Goal: Information Seeking & Learning: Learn about a topic

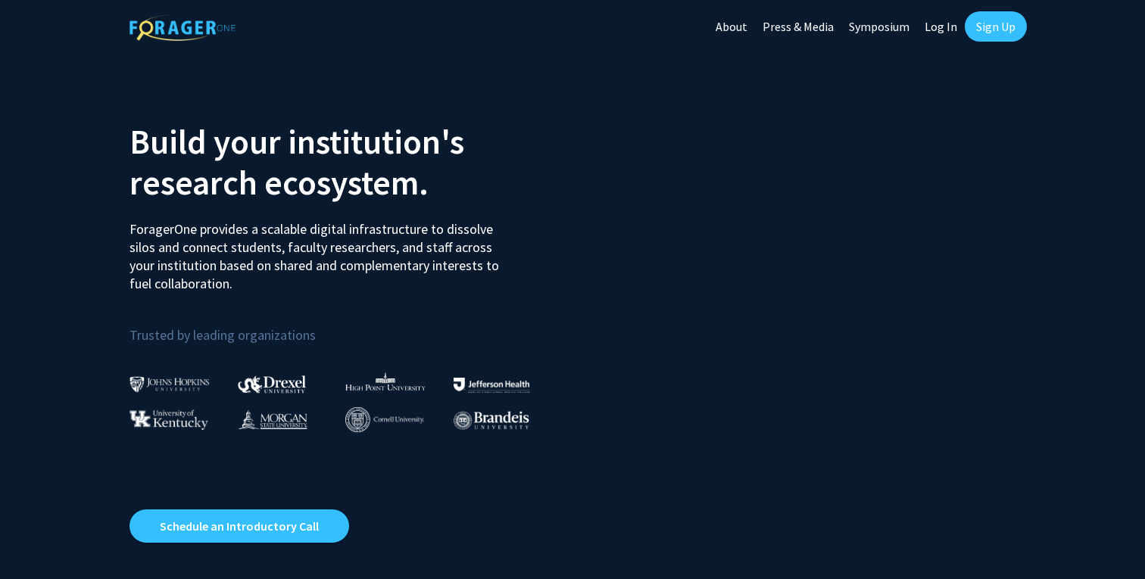
click at [959, 25] on link "Log In" at bounding box center [941, 26] width 48 height 53
select select
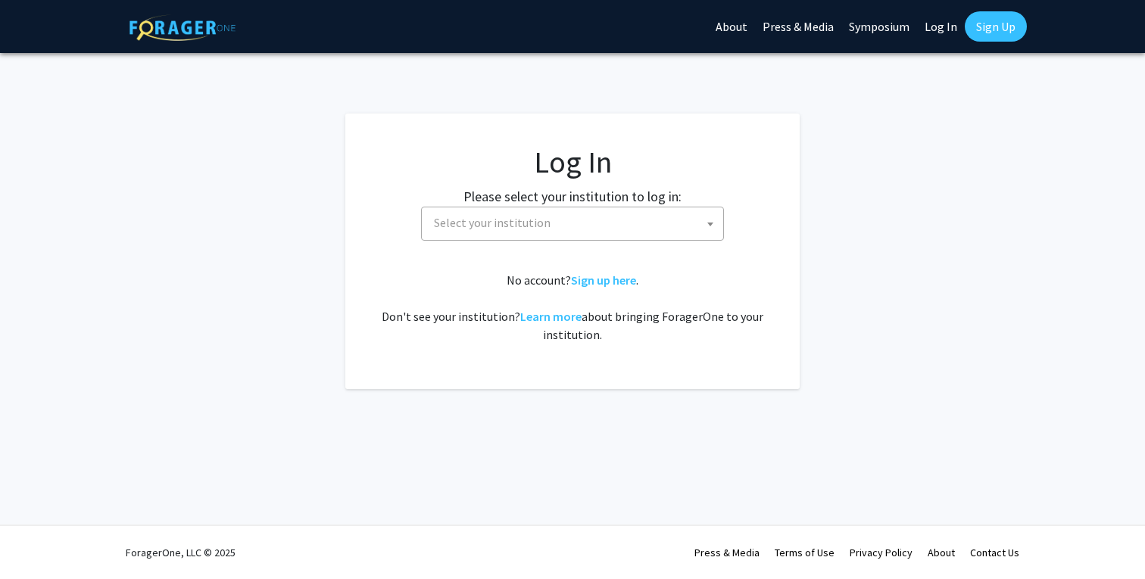
click at [959, 25] on link "Log In" at bounding box center [941, 26] width 48 height 53
click at [937, 33] on link "Log In" at bounding box center [941, 26] width 48 height 53
click at [693, 223] on span "Select your institution" at bounding box center [575, 222] width 295 height 31
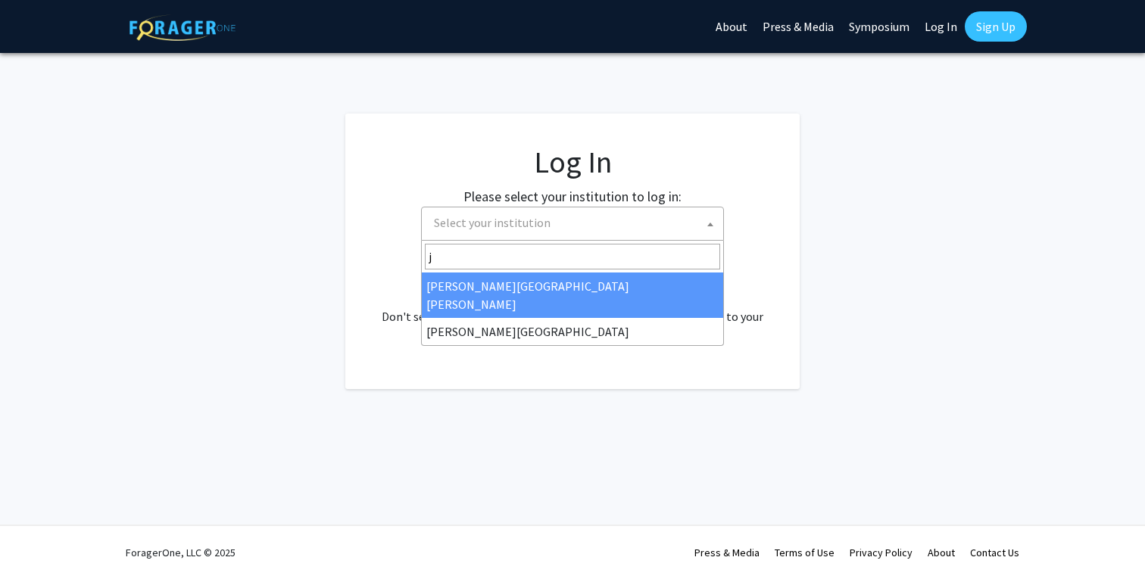
type input "jo"
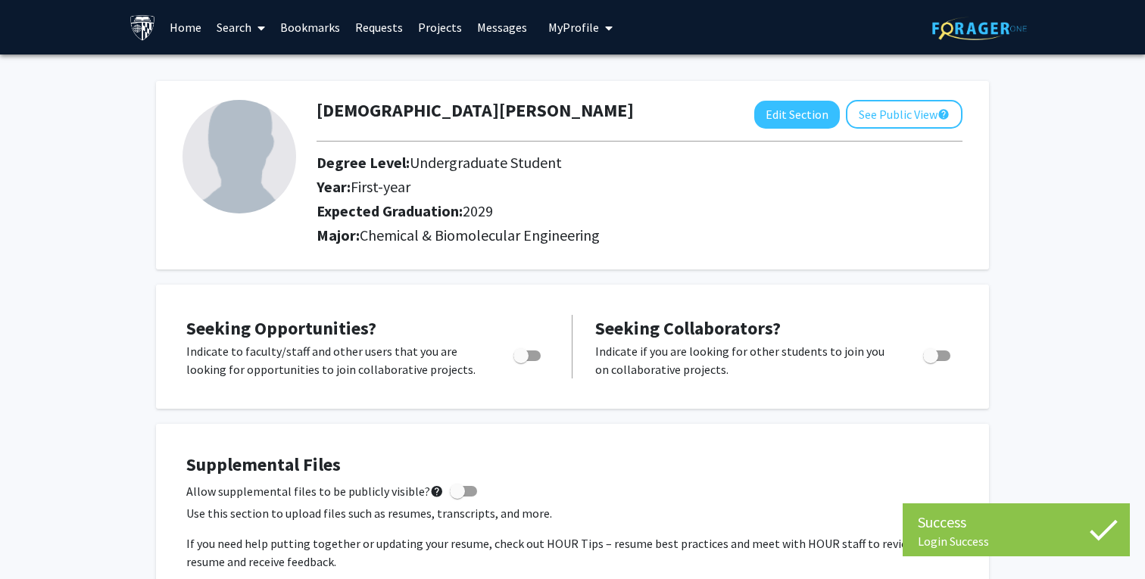
click at [232, 38] on link "Search" at bounding box center [241, 27] width 64 height 53
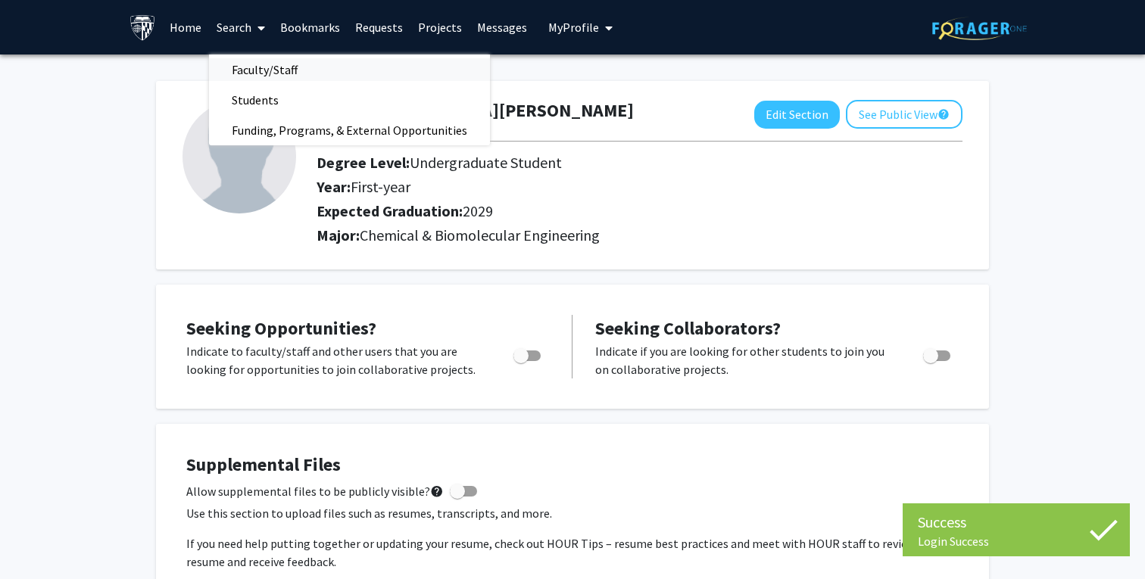
click at [248, 62] on span "Faculty/Staff" at bounding box center [264, 70] width 111 height 30
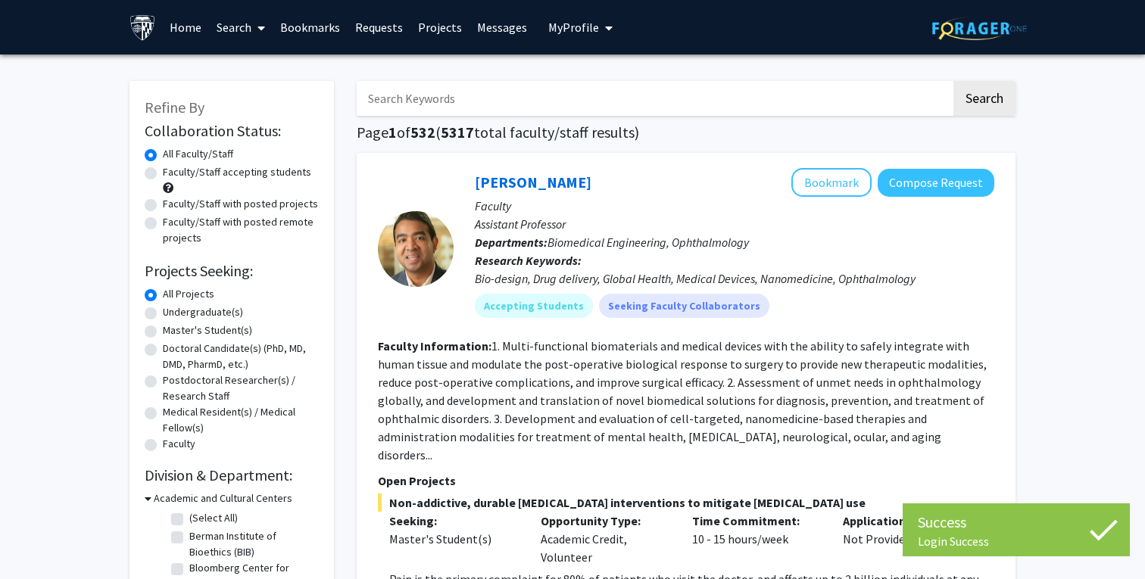
click at [402, 105] on input "Search Keywords" at bounding box center [654, 98] width 594 height 35
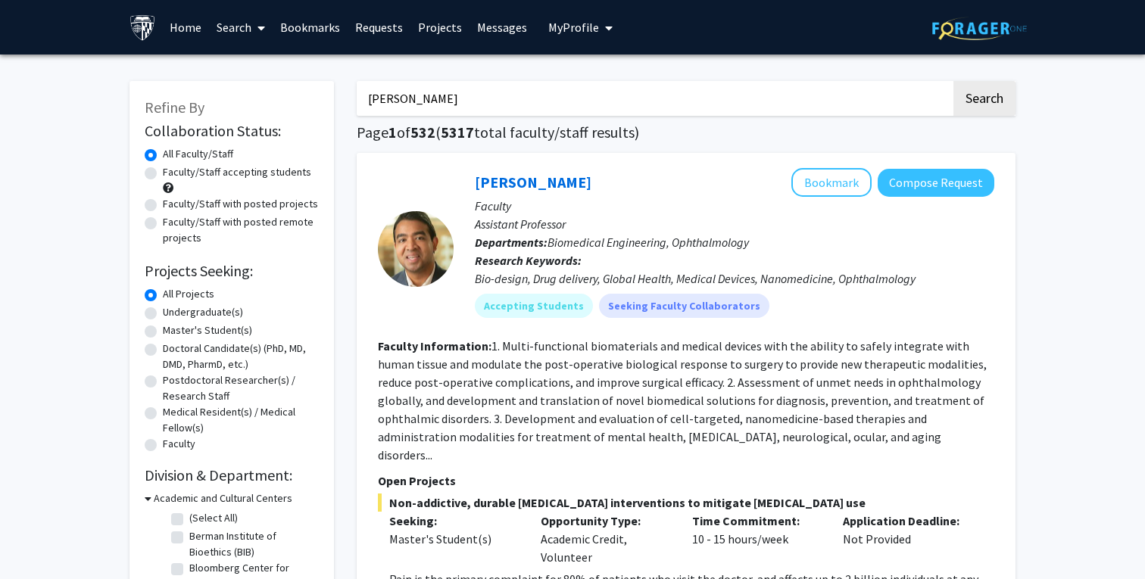
type input "[PERSON_NAME]"
click at [984, 101] on button "Search" at bounding box center [984, 98] width 62 height 35
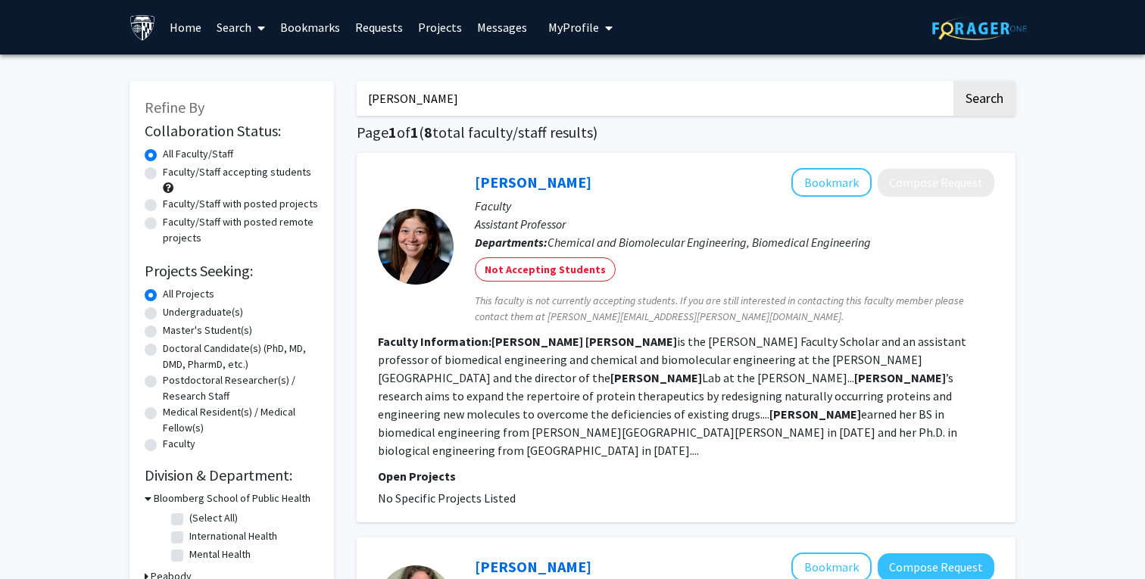
click at [513, 303] on span "This faculty is not currently accepting students. If you are still interested i…" at bounding box center [734, 309] width 519 height 32
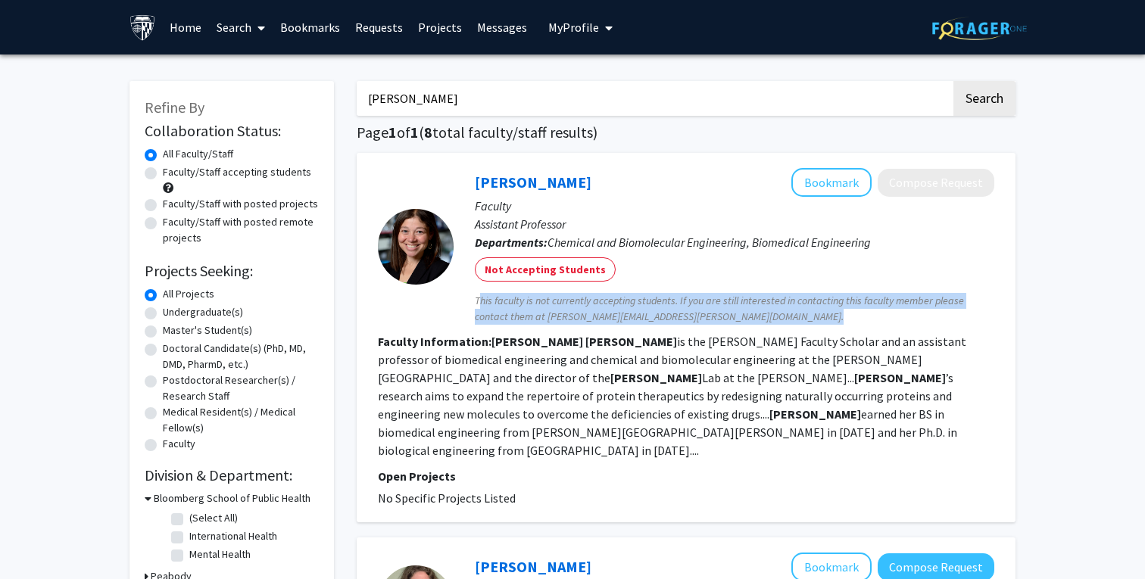
click at [522, 303] on span "This faculty is not currently accepting students. If you are still interested i…" at bounding box center [734, 309] width 519 height 32
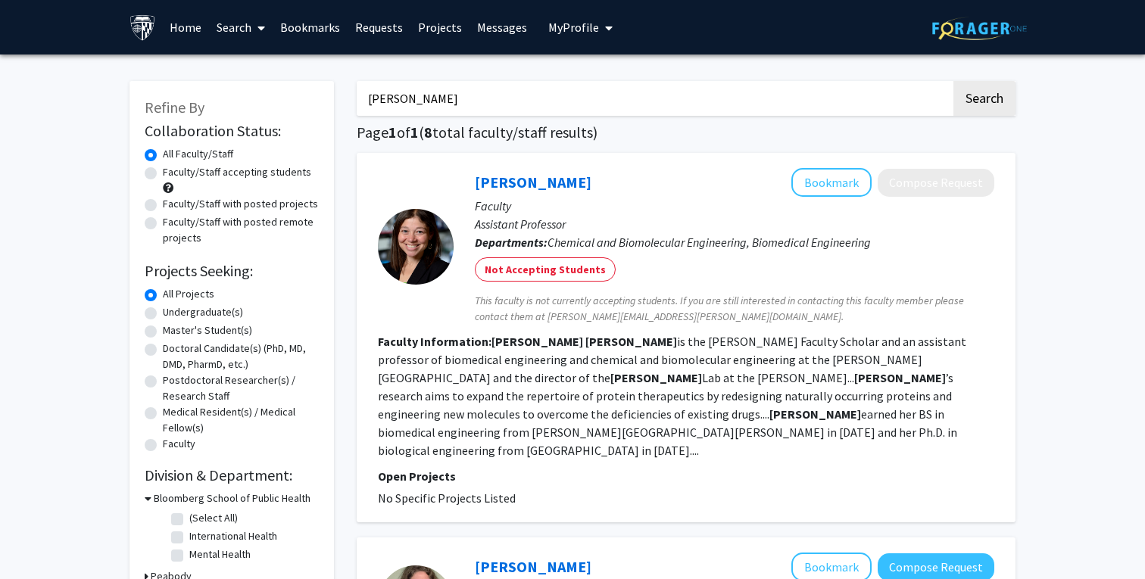
click at [522, 303] on span "This faculty is not currently accepting students. If you are still interested i…" at bounding box center [734, 309] width 519 height 32
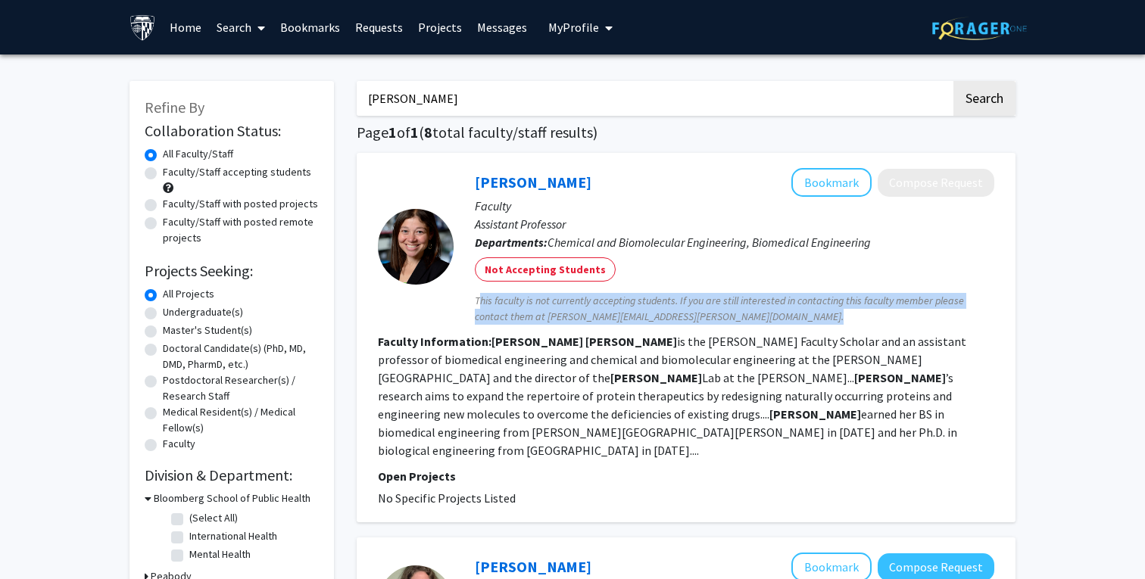
click at [544, 310] on span "This faculty is not currently accepting students. If you are still interested i…" at bounding box center [734, 309] width 519 height 32
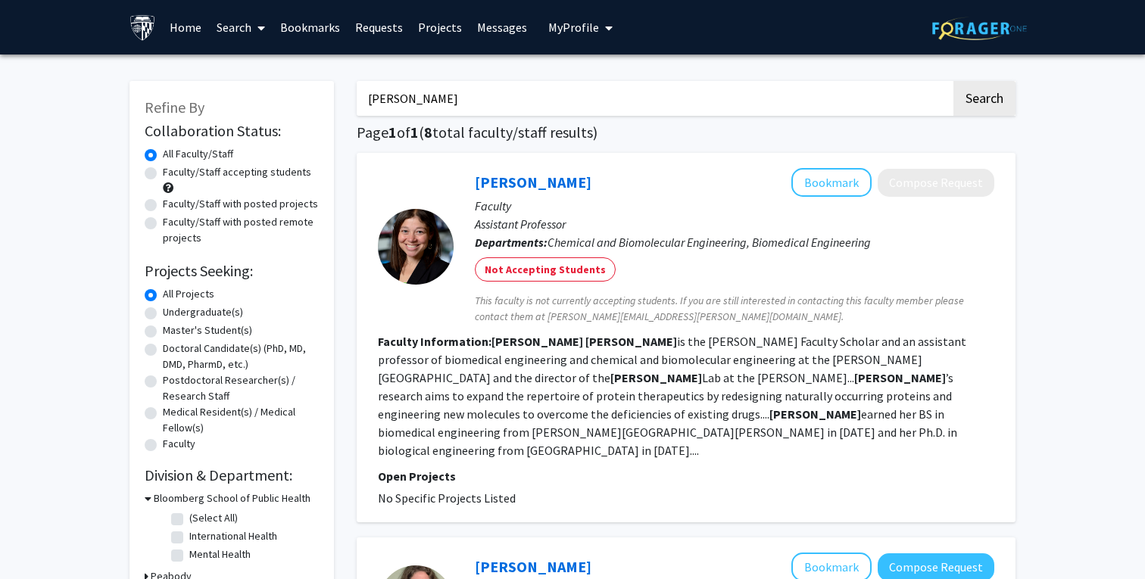
click at [429, 98] on input "[PERSON_NAME]" at bounding box center [654, 98] width 594 height 35
click at [370, 236] on div "[PERSON_NAME] Bookmark Compose Request Faculty Assistant Professor Departments:…" at bounding box center [686, 338] width 659 height 370
click at [163, 171] on label "Faculty/Staff accepting students" at bounding box center [237, 172] width 148 height 16
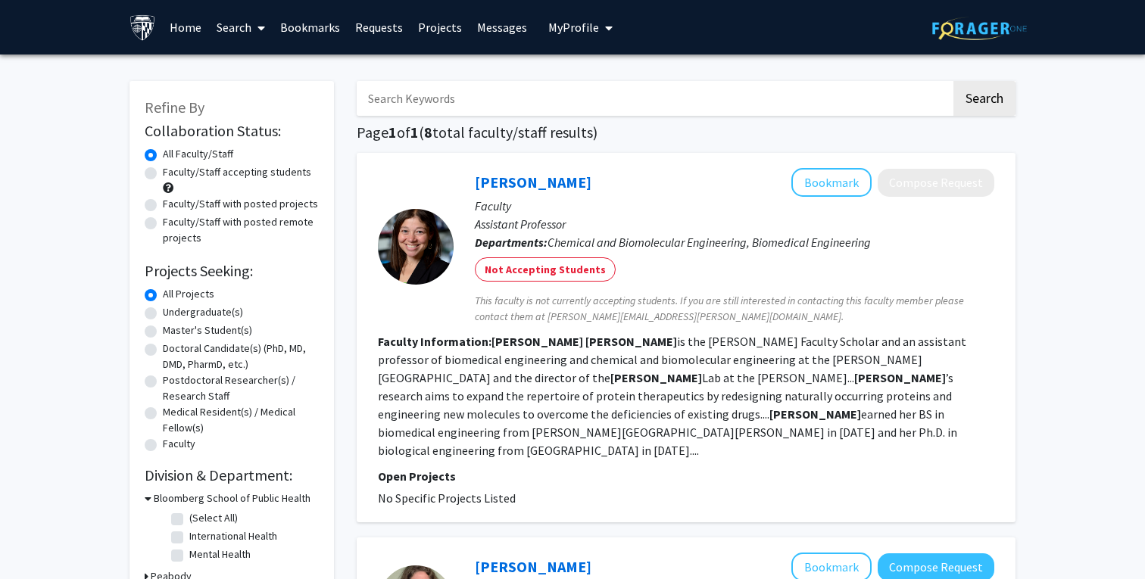
click at [163, 171] on input "Faculty/Staff accepting students" at bounding box center [168, 169] width 10 height 10
radio input "true"
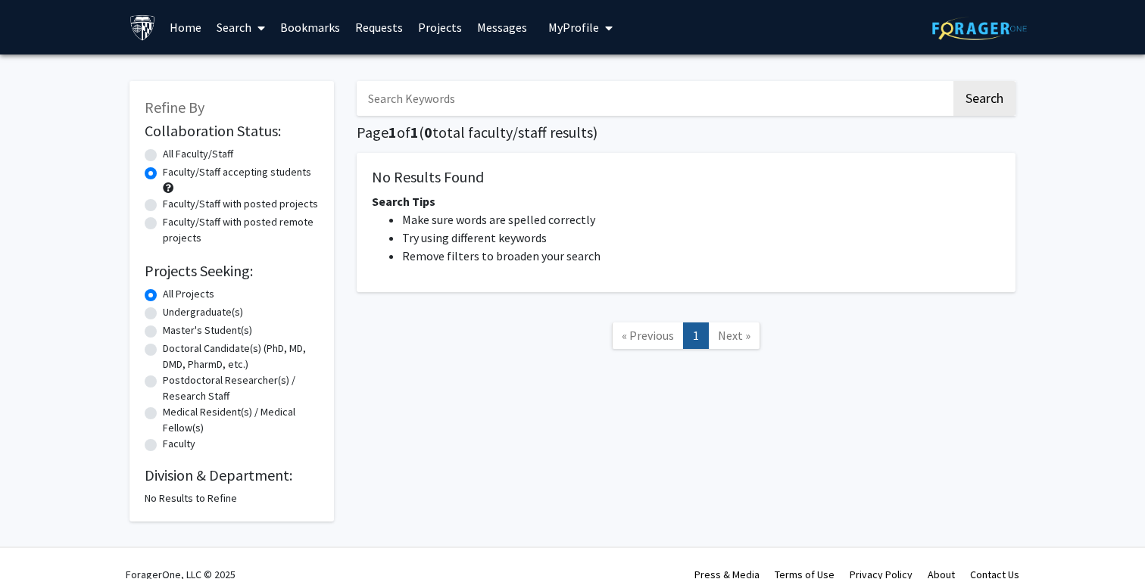
click at [163, 157] on label "All Faculty/Staff" at bounding box center [198, 154] width 70 height 16
click at [163, 156] on input "All Faculty/Staff" at bounding box center [168, 151] width 10 height 10
radio input "true"
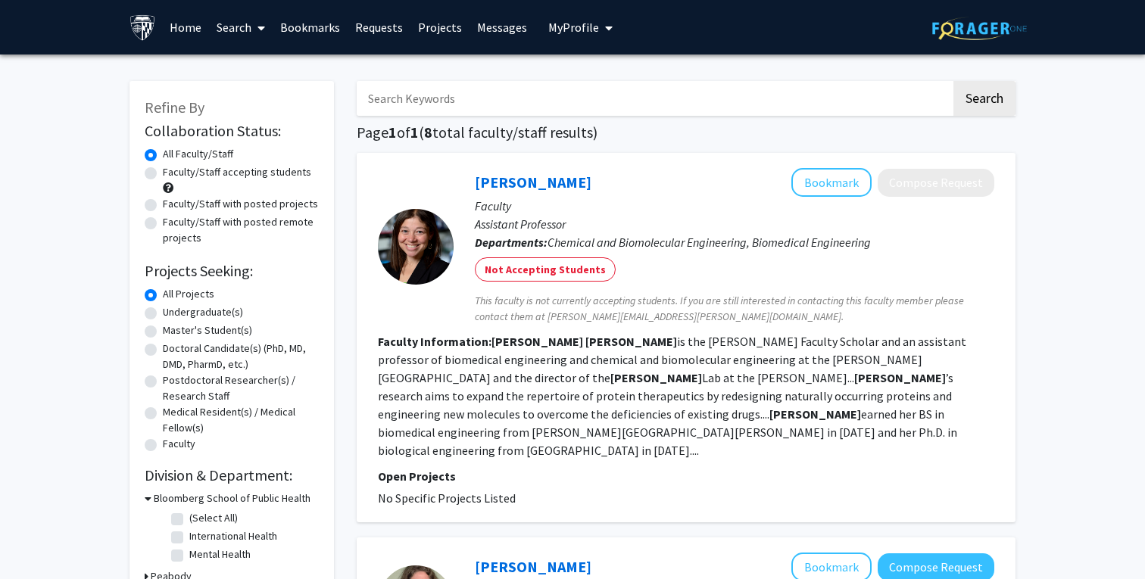
click at [198, 34] on link "Home" at bounding box center [185, 27] width 47 height 53
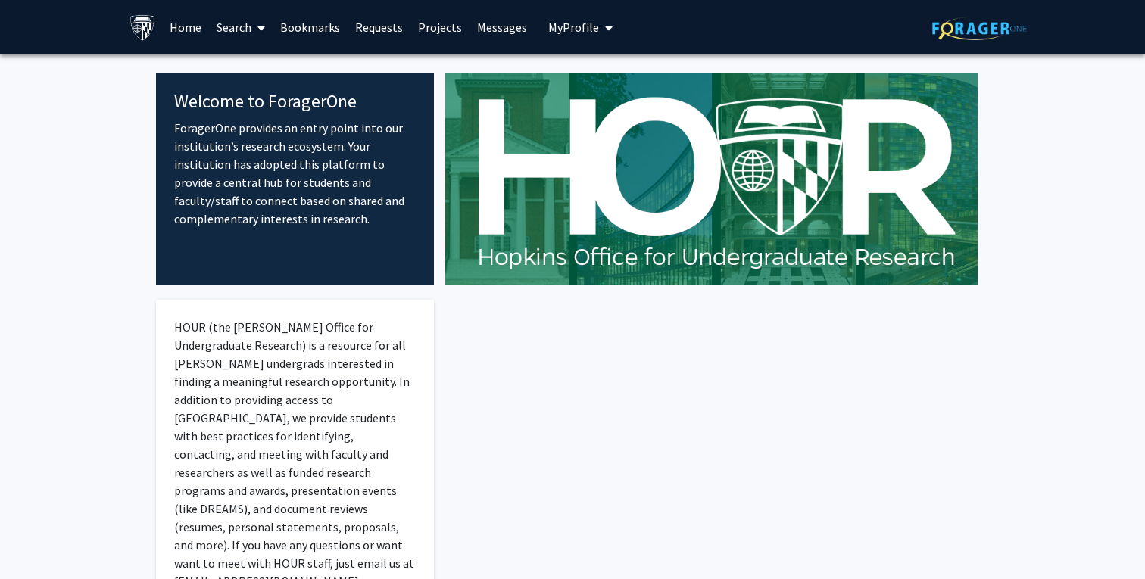
click at [248, 34] on link "Search" at bounding box center [241, 27] width 64 height 53
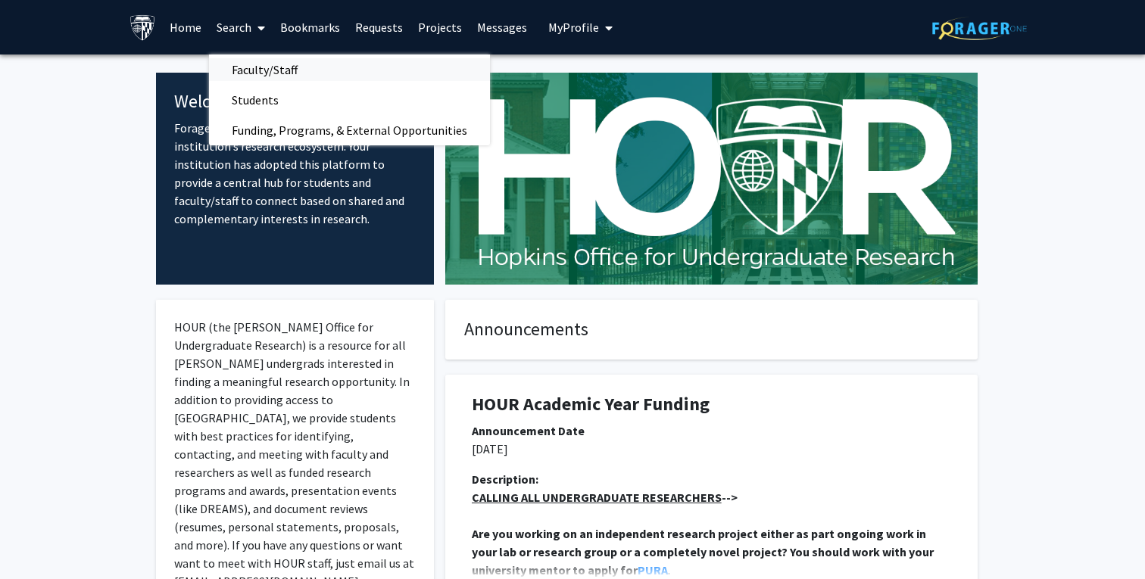
click at [256, 78] on span "Faculty/Staff" at bounding box center [264, 70] width 111 height 30
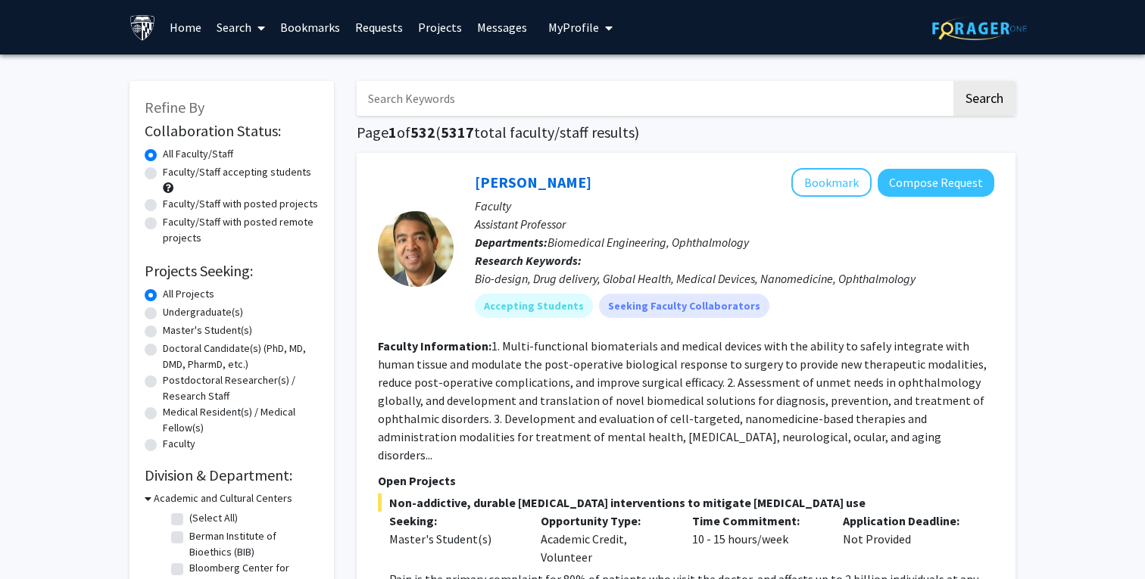
click at [163, 176] on label "Faculty/Staff accepting students" at bounding box center [237, 172] width 148 height 16
click at [163, 174] on input "Faculty/Staff accepting students" at bounding box center [168, 169] width 10 height 10
radio input "true"
click at [163, 314] on label "Undergraduate(s)" at bounding box center [203, 312] width 80 height 16
click at [163, 314] on input "Undergraduate(s)" at bounding box center [168, 309] width 10 height 10
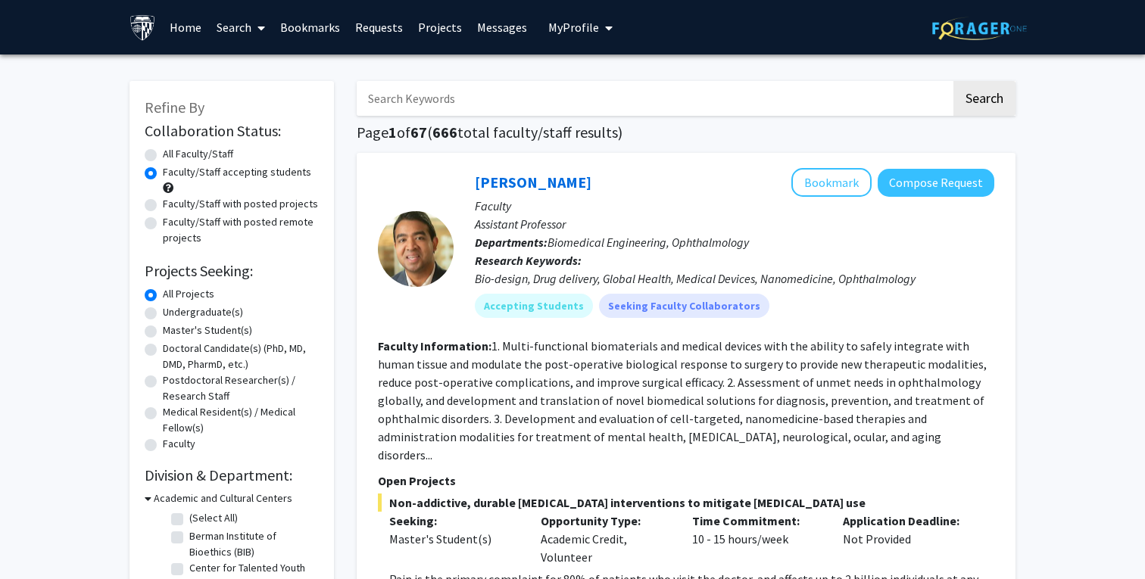
radio input "true"
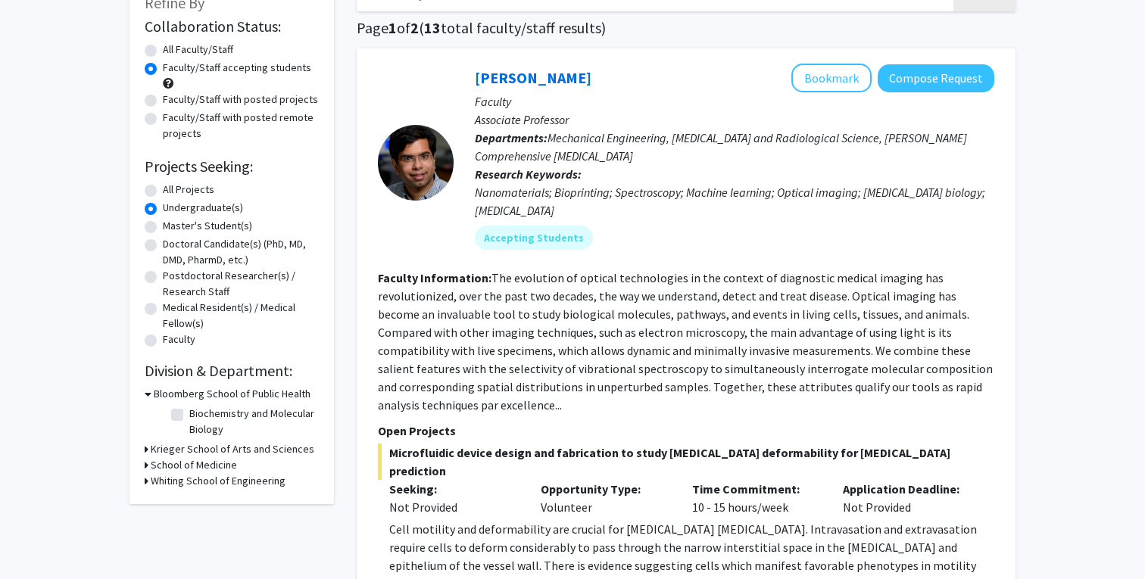
scroll to position [108, 0]
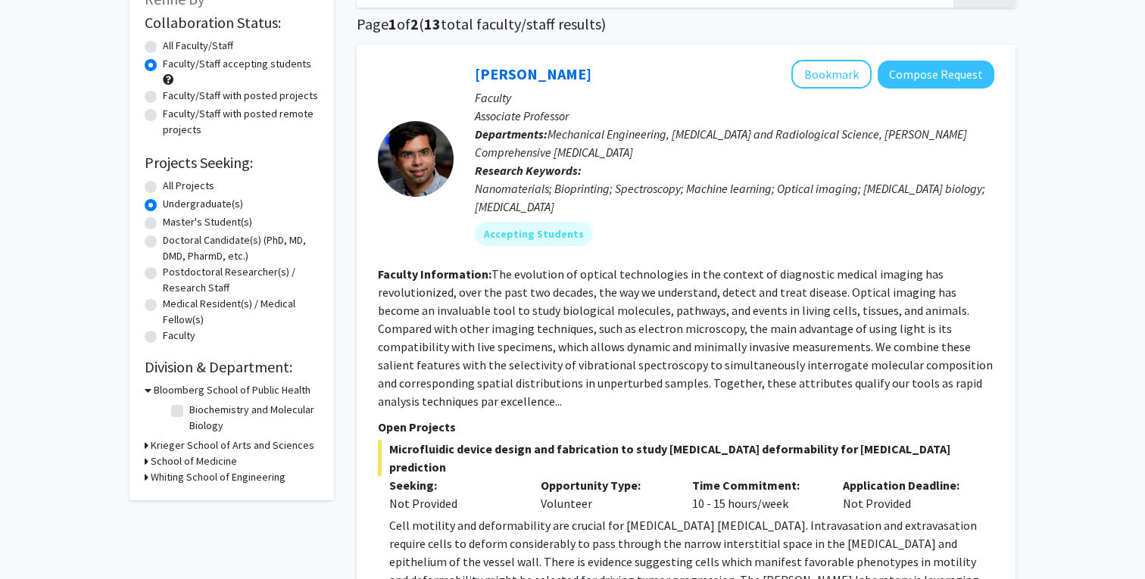
click at [188, 474] on h3 "Whiting School of Engineering" at bounding box center [218, 477] width 135 height 16
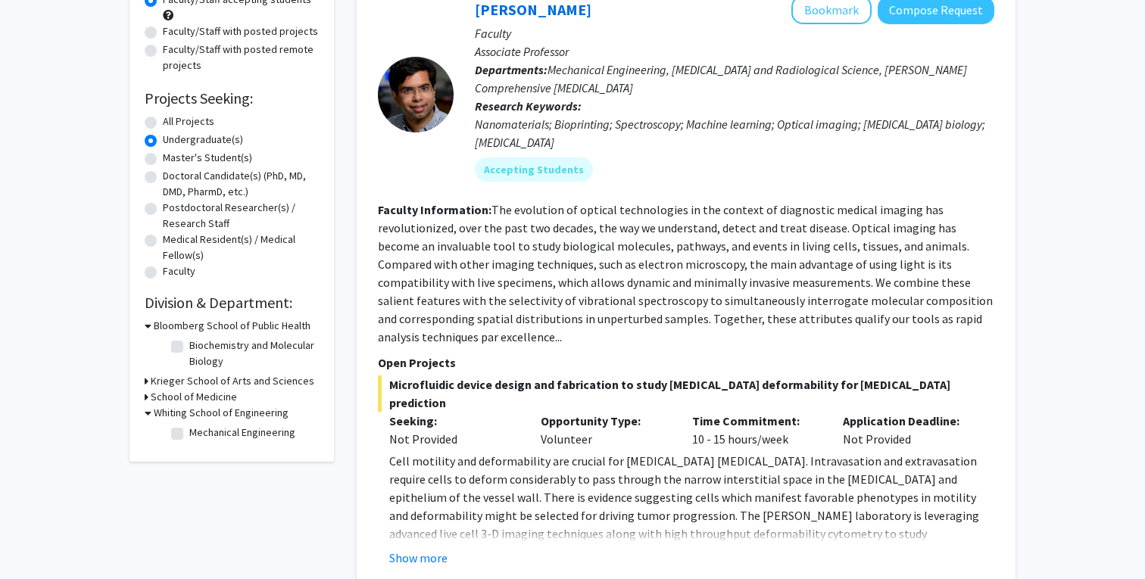
scroll to position [179, 0]
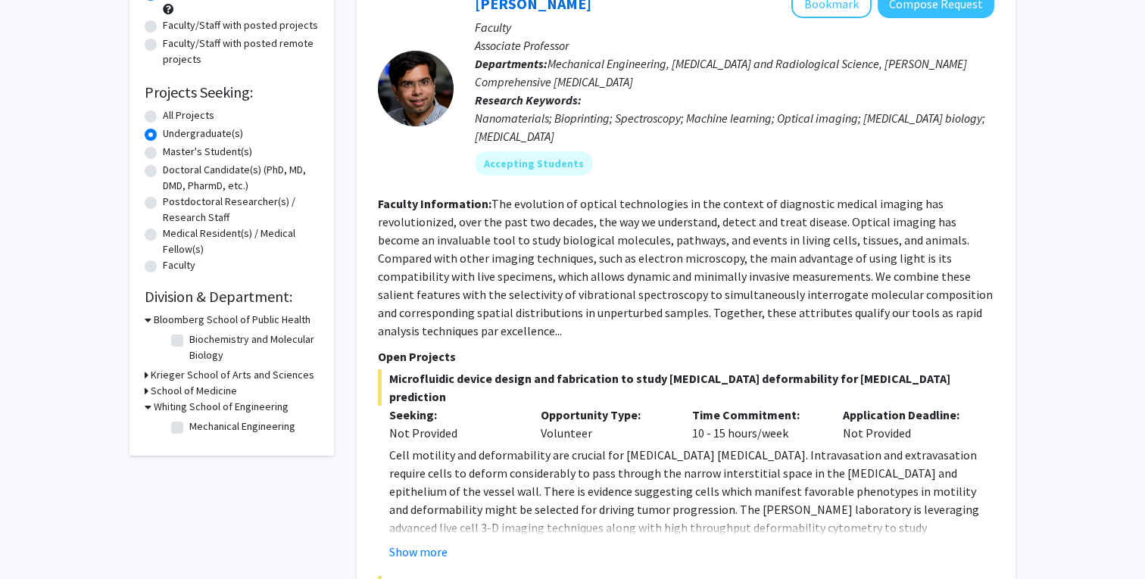
click at [164, 395] on h3 "School of Medicine" at bounding box center [194, 391] width 86 height 16
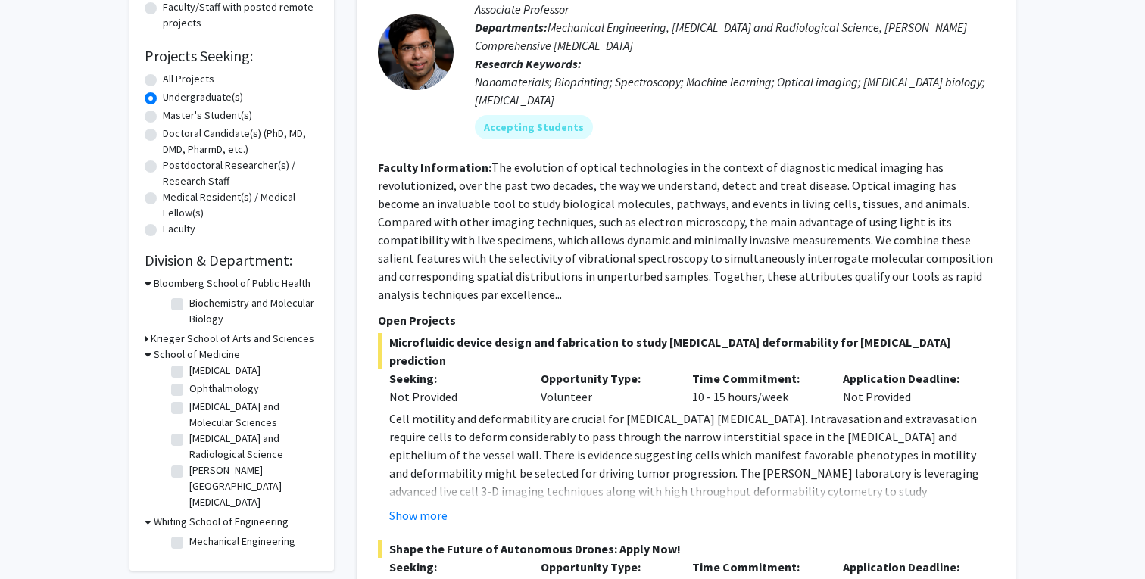
scroll to position [222, 0]
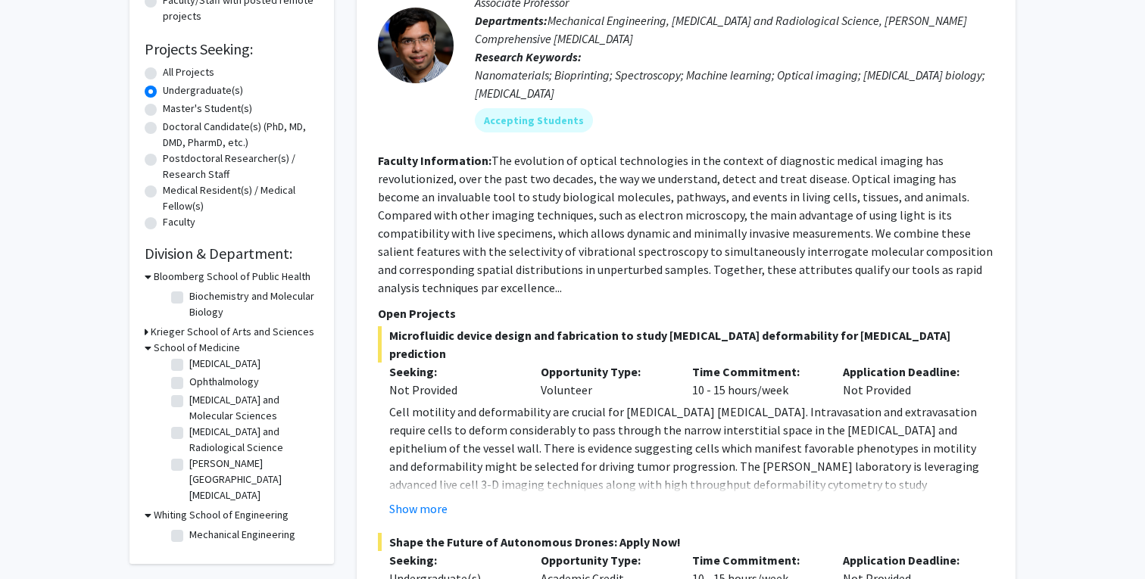
click at [179, 531] on fg-checkbox "Mechanical Engineering Mechanical Engineering" at bounding box center [243, 536] width 144 height 18
click at [189, 535] on label "Mechanical Engineering" at bounding box center [242, 535] width 106 height 16
click at [189, 535] on input "Mechanical Engineering" at bounding box center [194, 532] width 10 height 10
checkbox input "true"
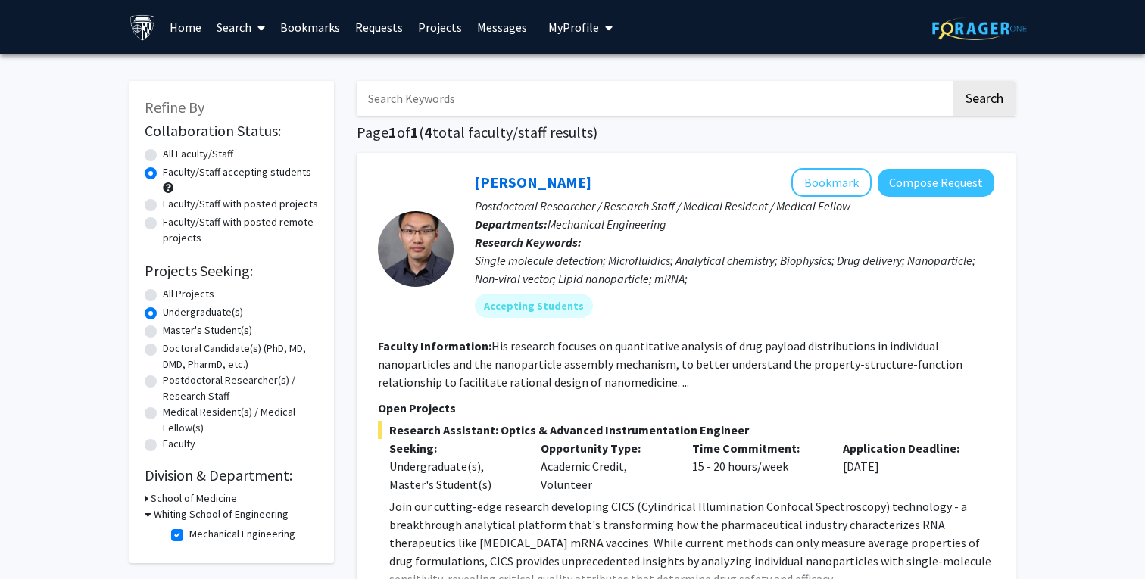
click at [189, 532] on label "Mechanical Engineering" at bounding box center [242, 534] width 106 height 16
click at [189, 532] on input "Mechanical Engineering" at bounding box center [194, 531] width 10 height 10
checkbox input "false"
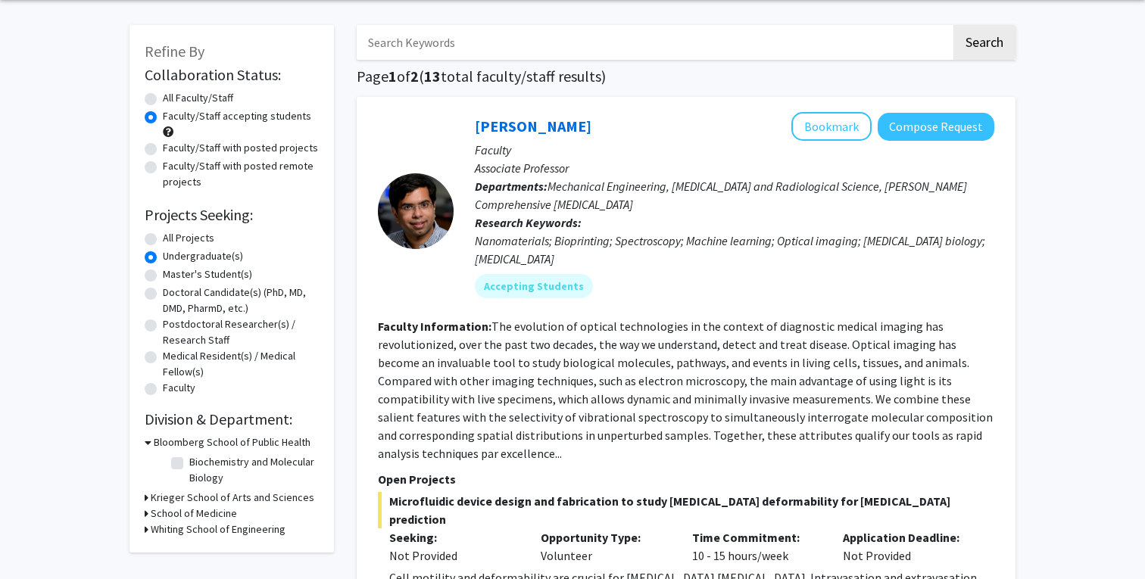
click at [195, 498] on h3 "Krieger School of Arts and Sciences" at bounding box center [233, 498] width 164 height 16
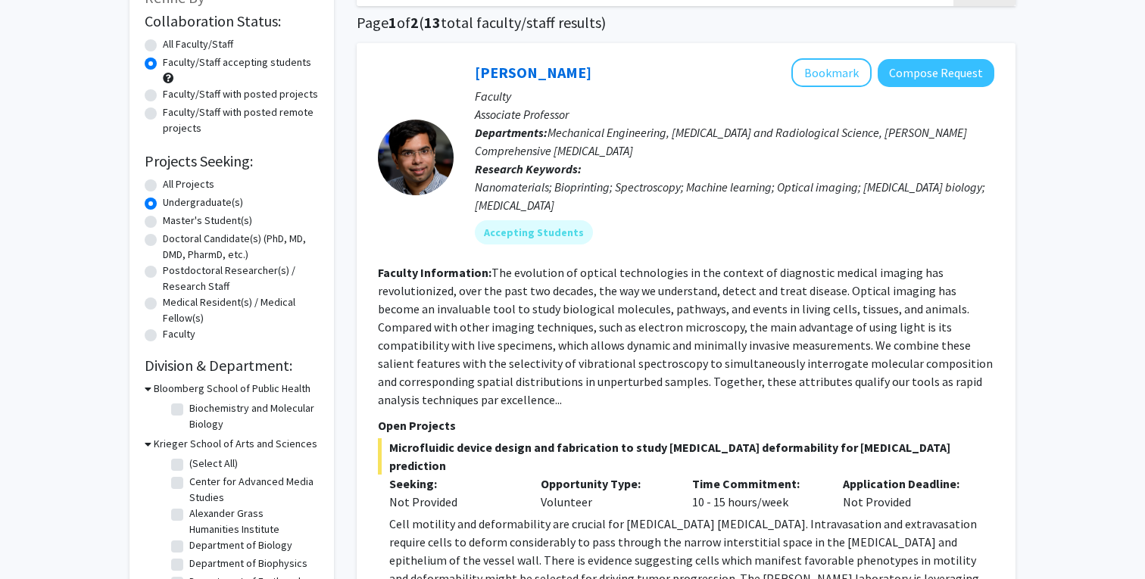
scroll to position [217, 0]
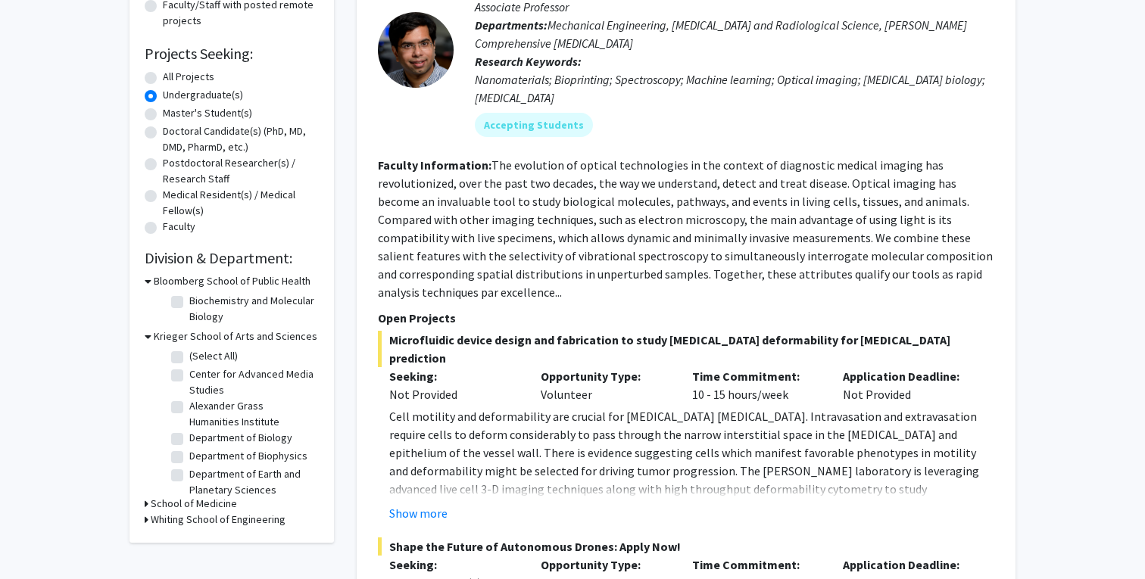
click at [170, 459] on fg-checkbox-list "(Select All) (Select All) Center for Advanced Media Studies Center for Advanced…" at bounding box center [242, 480] width 151 height 271
click at [189, 459] on label "Department of Biophysics" at bounding box center [248, 456] width 118 height 16
click at [189, 458] on input "Department of Biophysics" at bounding box center [194, 453] width 10 height 10
checkbox input "true"
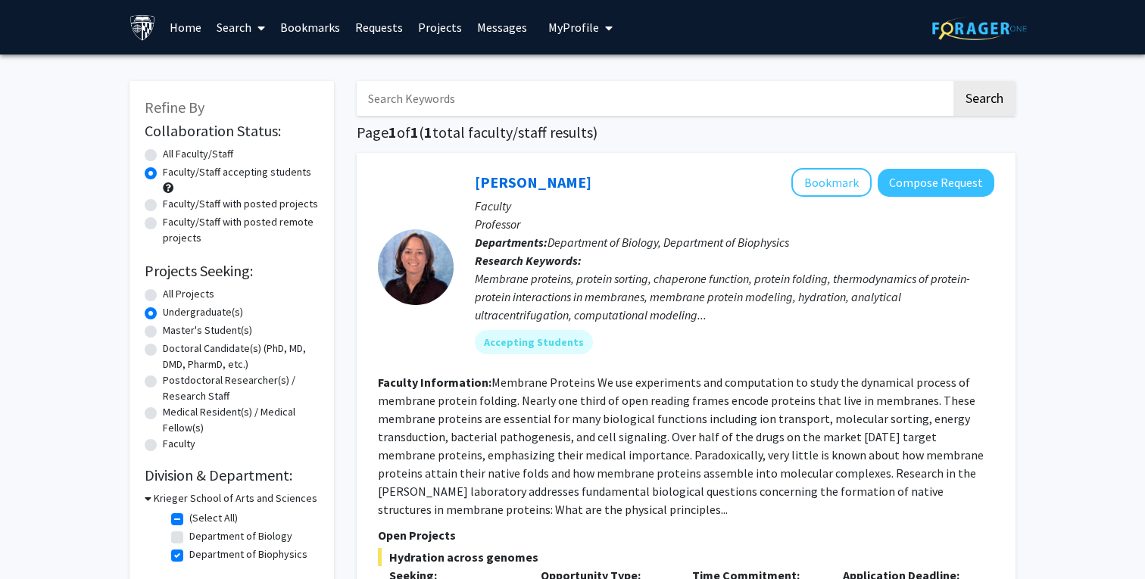
click at [487, 239] on b "Departments:" at bounding box center [511, 242] width 73 height 15
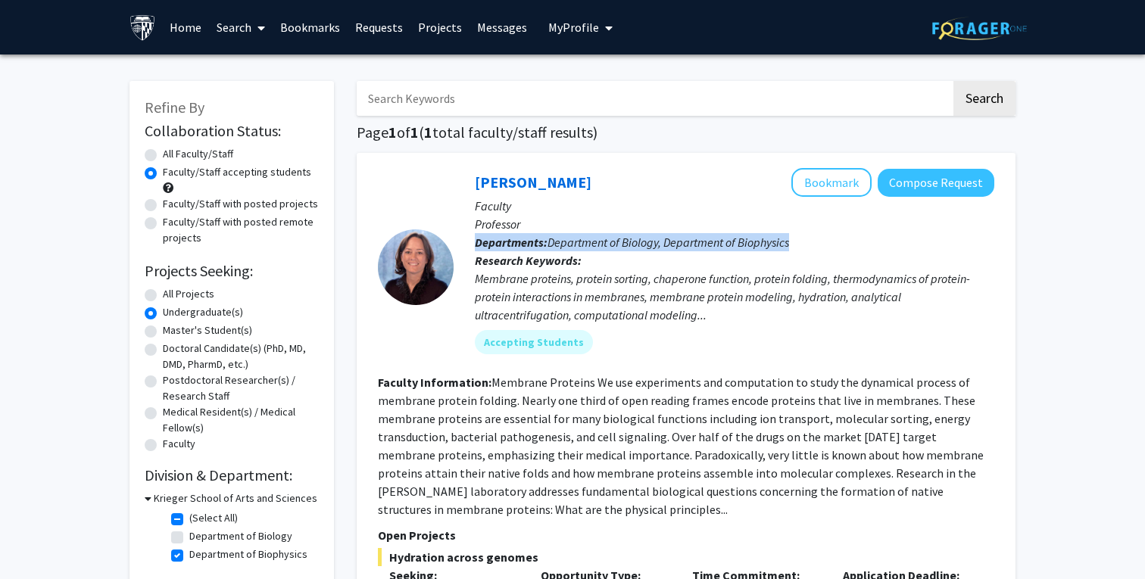
click at [504, 293] on div "Membrane proteins, protein sorting, chaperone function, protein folding, thermo…" at bounding box center [734, 297] width 519 height 55
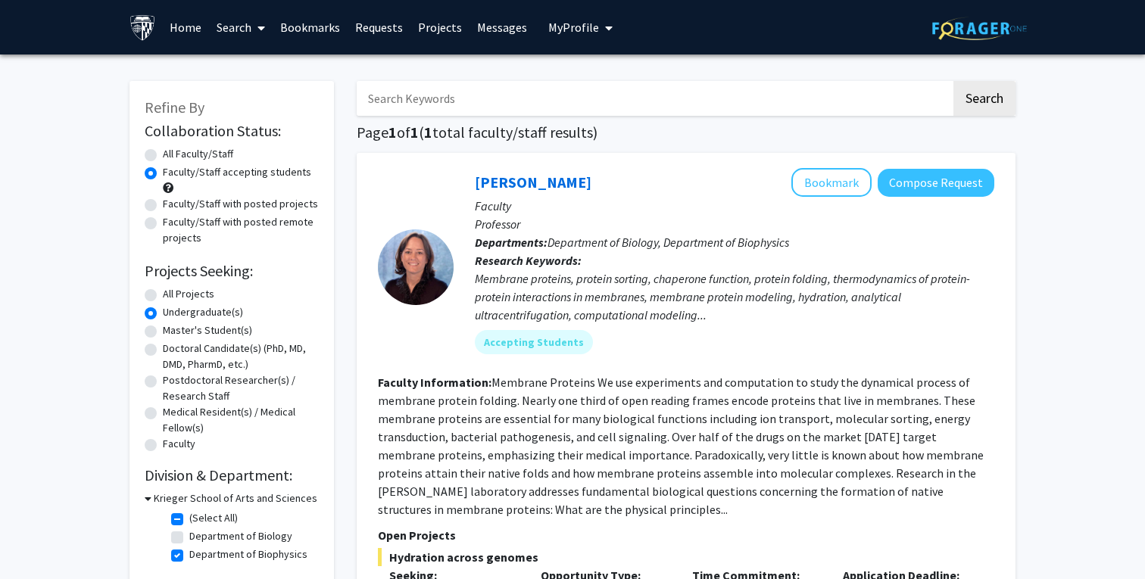
click at [504, 293] on div "Membrane proteins, protein sorting, chaperone function, protein folding, thermo…" at bounding box center [734, 297] width 519 height 55
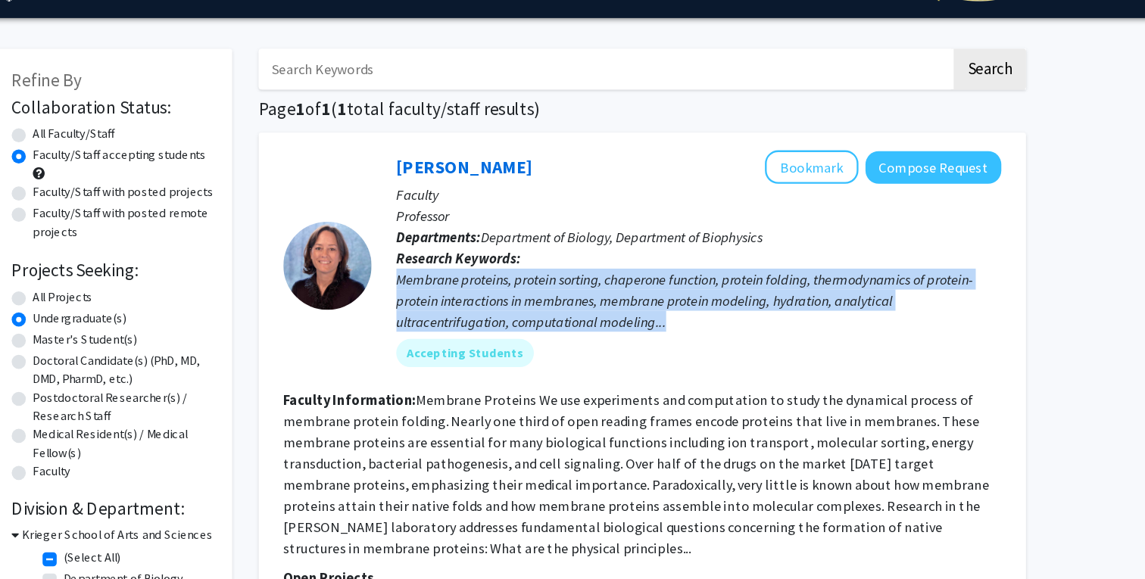
click at [475, 270] on div "Membrane proteins, protein sorting, chaperone function, protein folding, thermo…" at bounding box center [734, 297] width 519 height 55
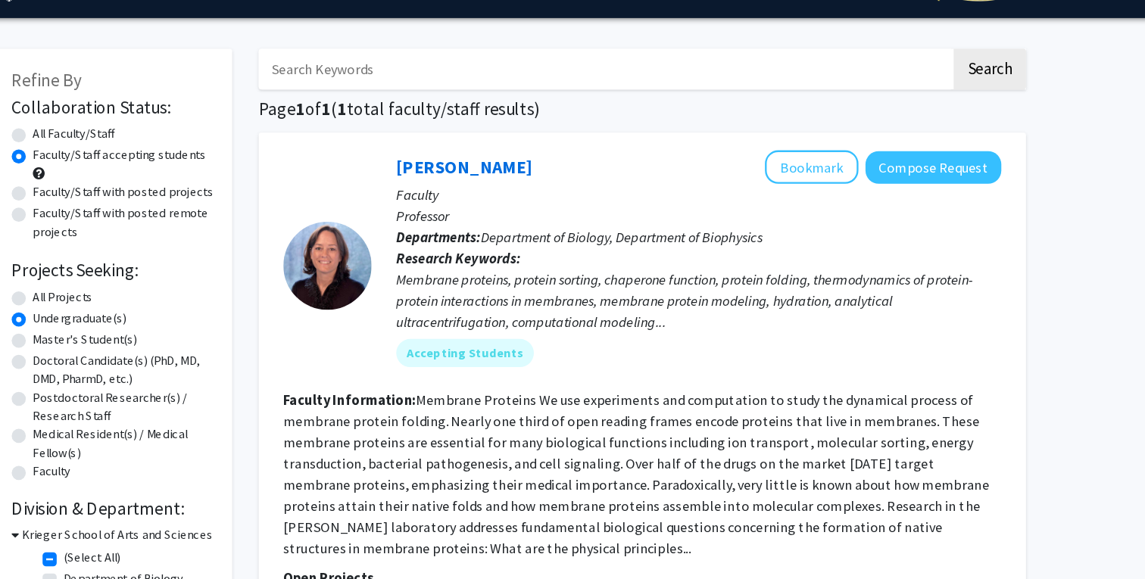
click at [475, 270] on div "Membrane proteins, protein sorting, chaperone function, protein folding, thermo…" at bounding box center [734, 297] width 519 height 55
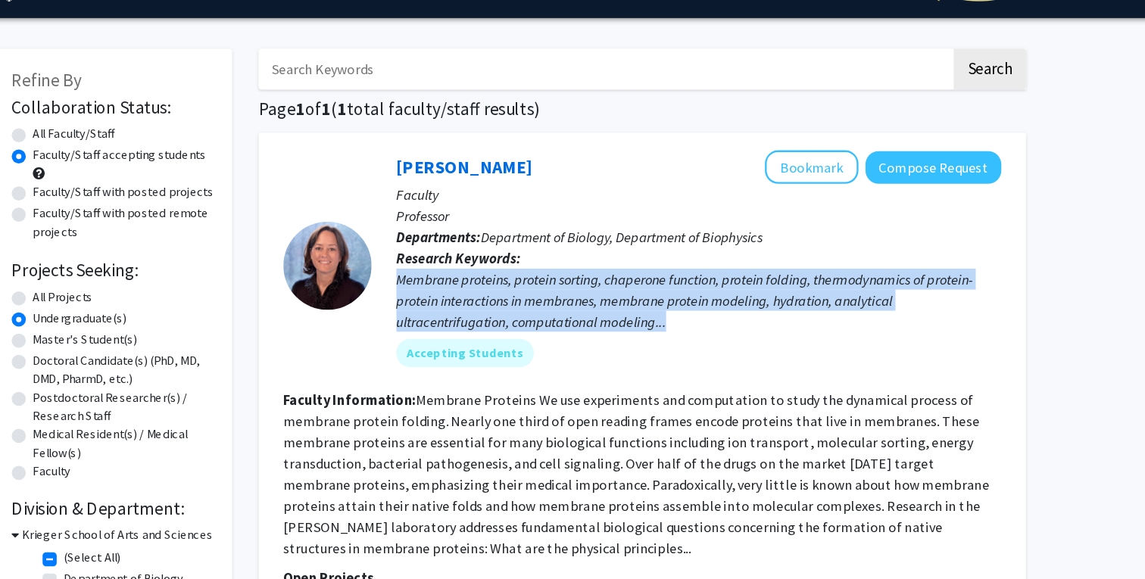
click at [475, 270] on div "Membrane proteins, protein sorting, chaperone function, protein folding, thermo…" at bounding box center [734, 297] width 519 height 55
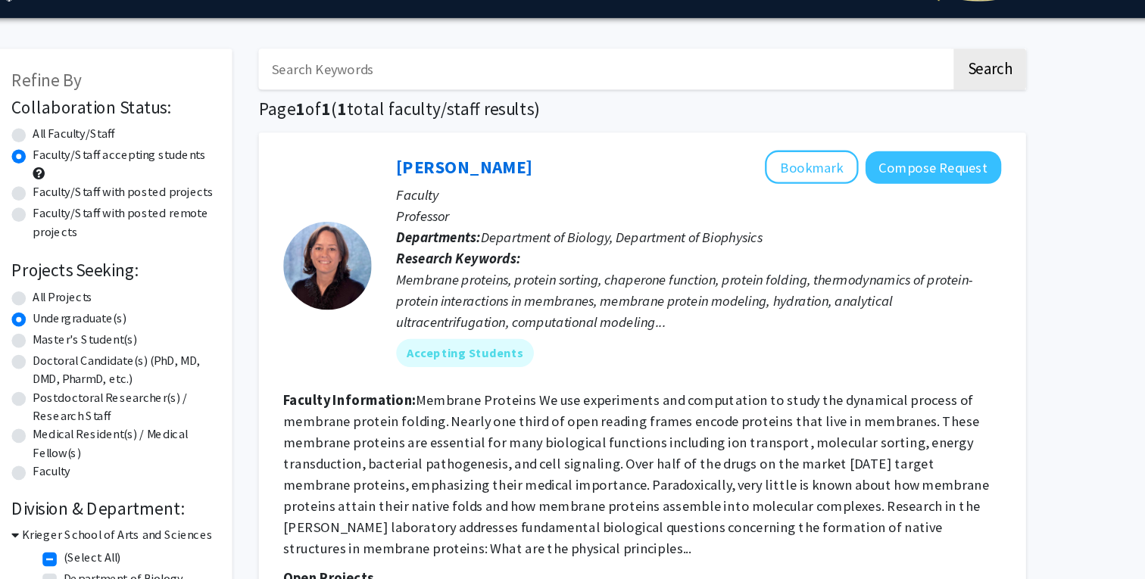
click at [475, 270] on div "Membrane proteins, protein sorting, chaperone function, protein folding, thermo…" at bounding box center [734, 297] width 519 height 55
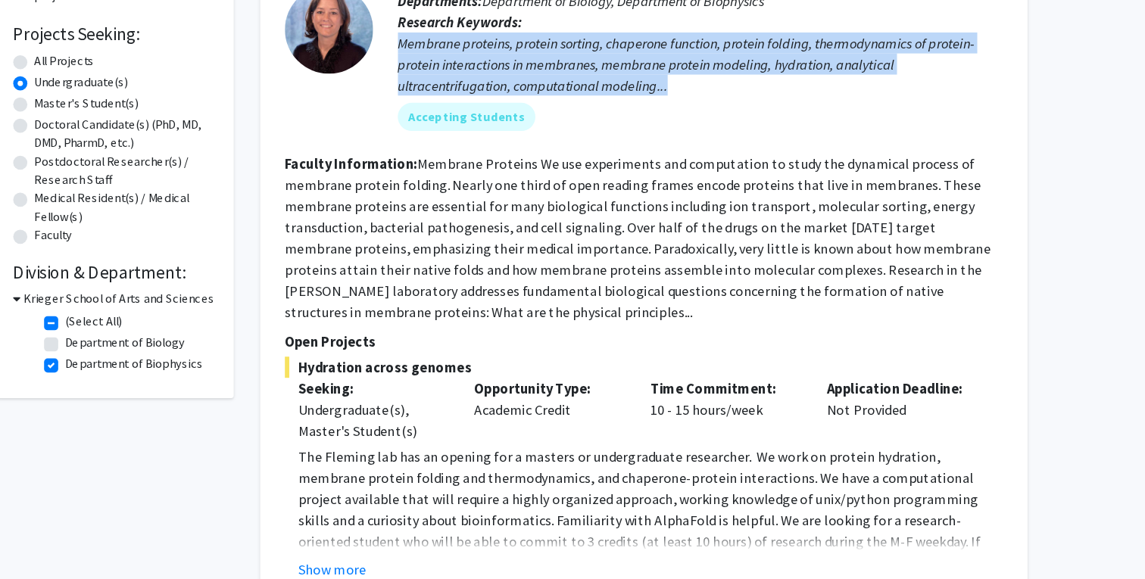
scroll to position [167, 0]
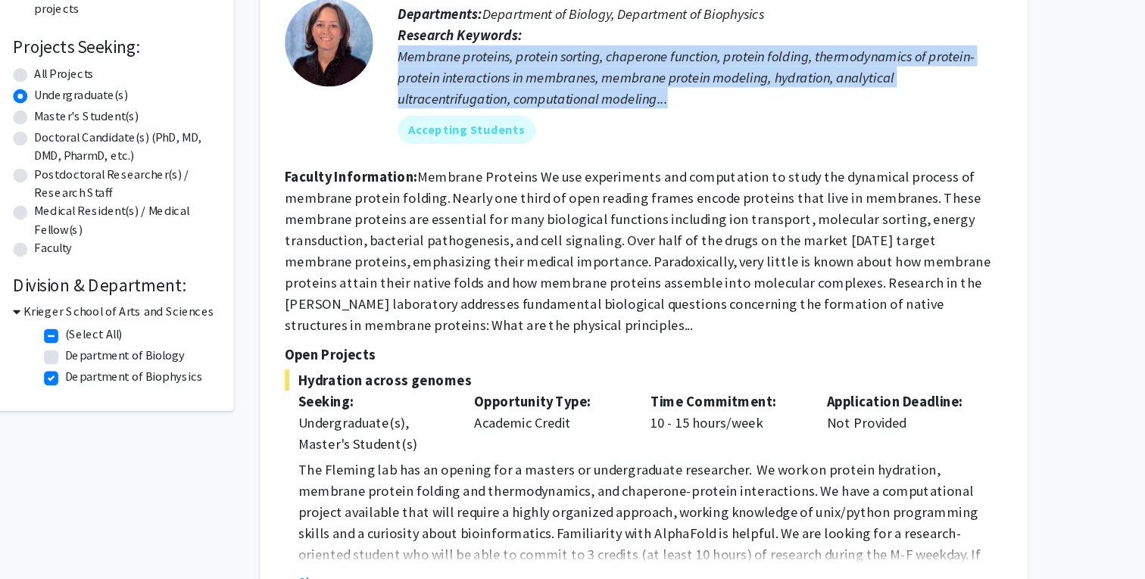
click at [482, 208] on fg-read-more "Membrane Proteins We use experiments and computation to study the dynamical pro…" at bounding box center [681, 279] width 606 height 142
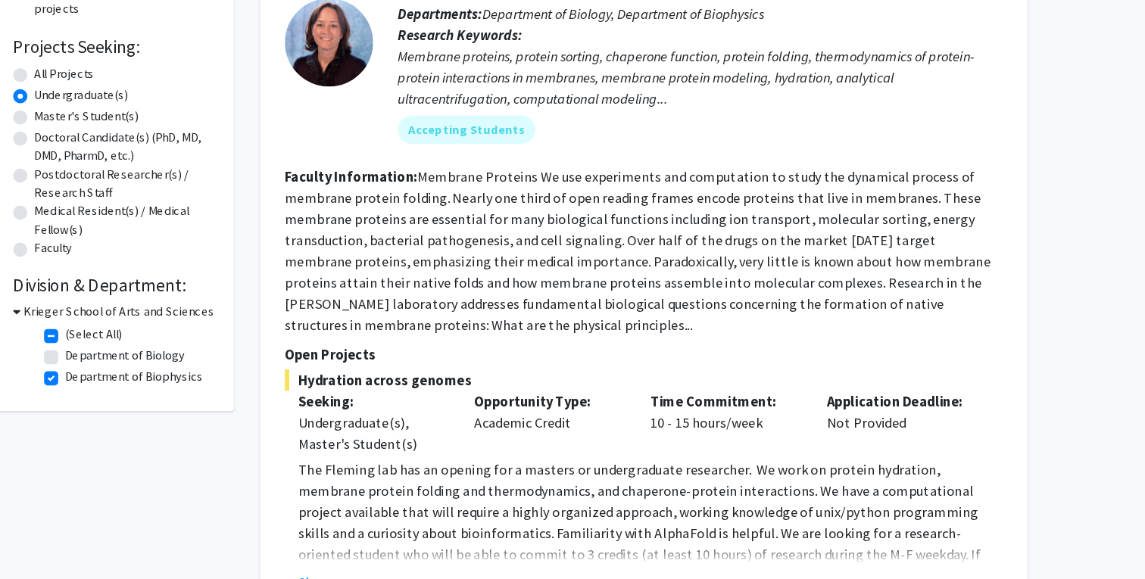
click at [482, 208] on fg-read-more "Membrane Proteins We use experiments and computation to study the dynamical pro…" at bounding box center [681, 279] width 606 height 142
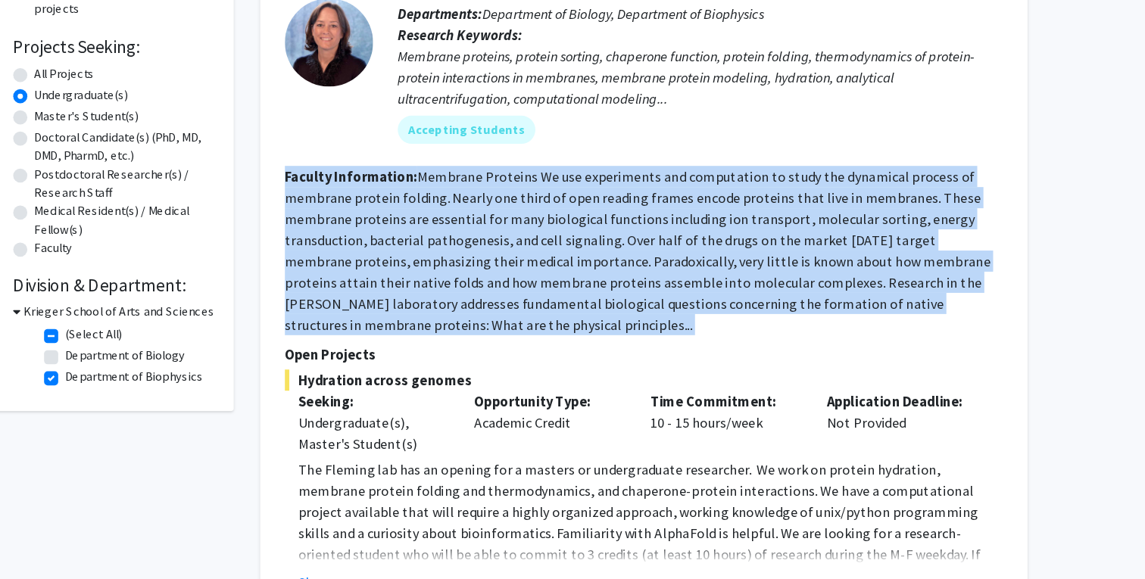
click at [482, 208] on fg-read-more "Membrane Proteins We use experiments and computation to study the dynamical pro…" at bounding box center [681, 279] width 606 height 142
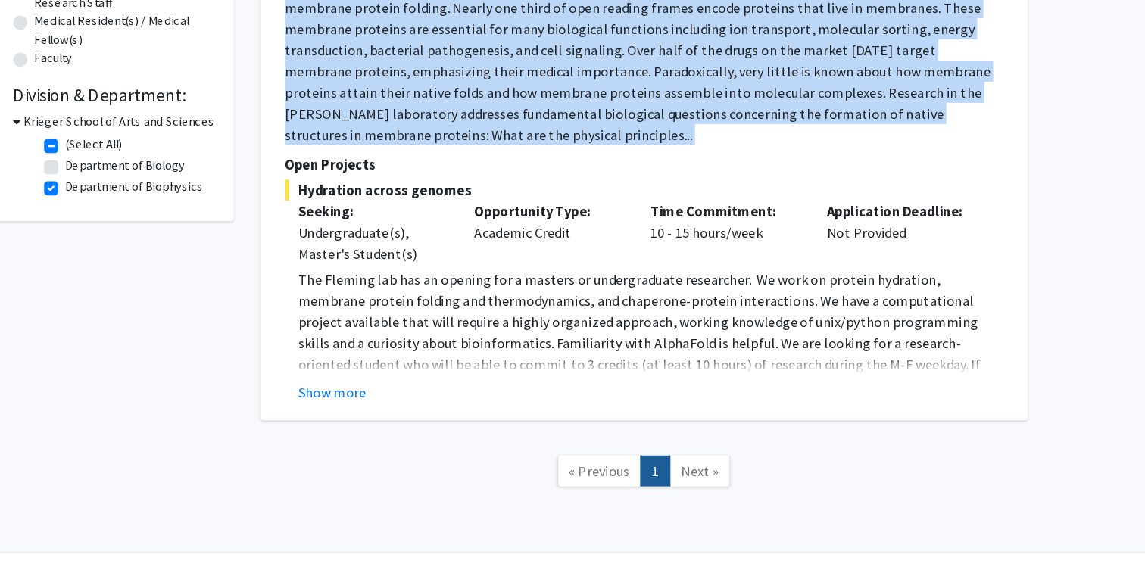
scroll to position [316, 0]
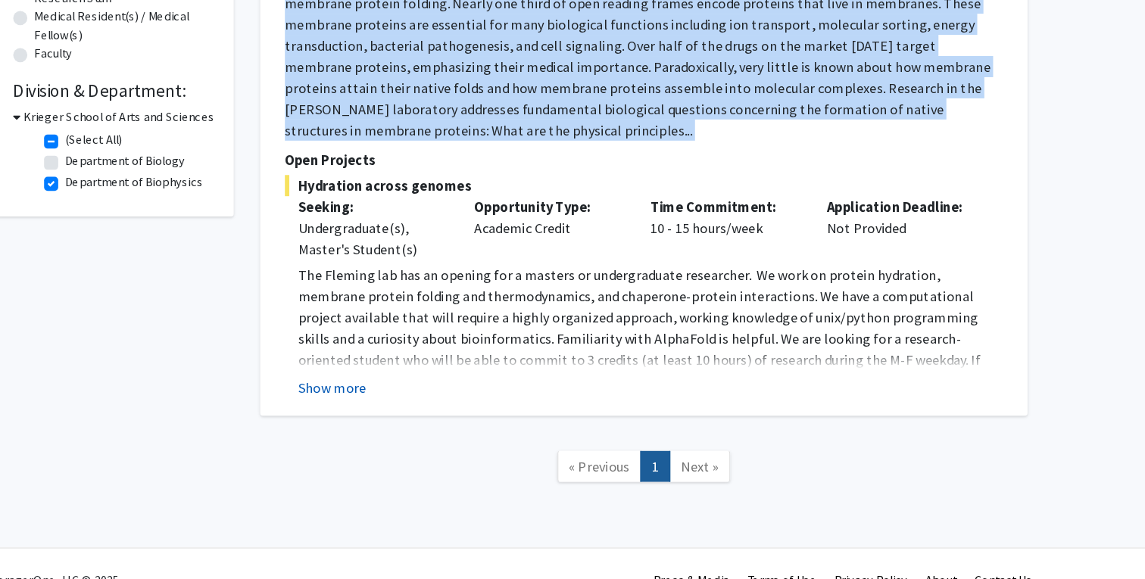
click at [389, 406] on button "Show more" at bounding box center [418, 415] width 58 height 18
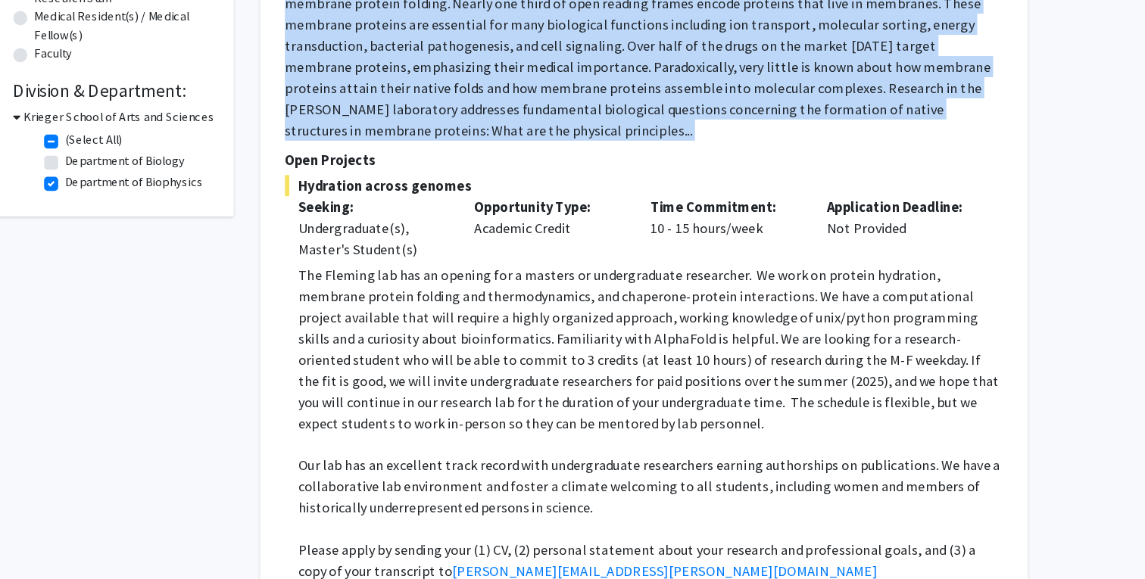
click at [389, 309] on p "The Fleming lab has an opening for a masters or undergraduate researcher. We wo…" at bounding box center [691, 381] width 605 height 145
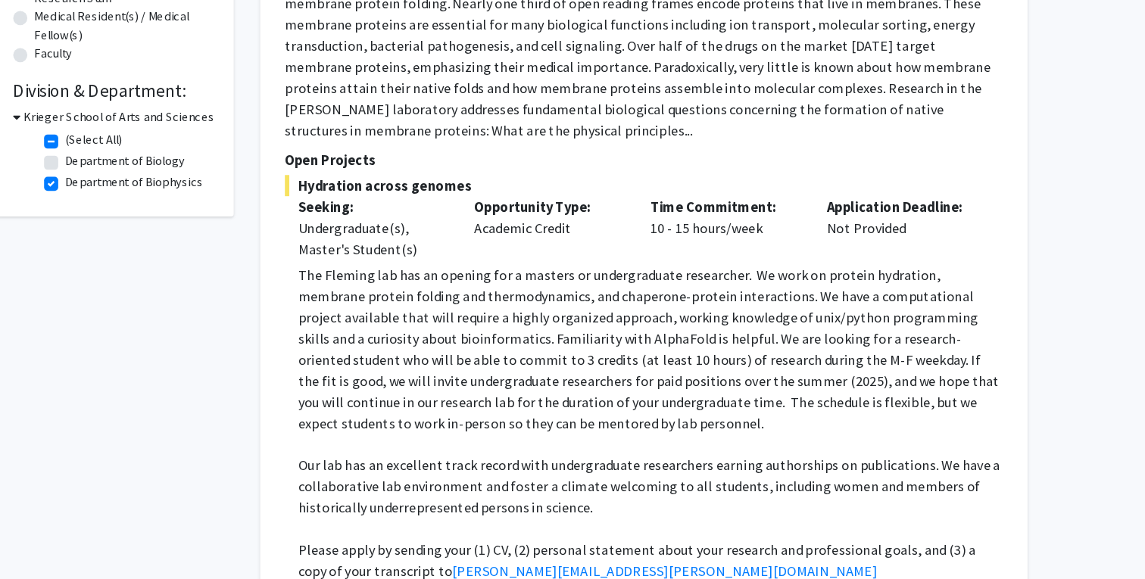
click at [389, 309] on p "The Fleming lab has an opening for a masters or undergraduate researcher. We wo…" at bounding box center [691, 381] width 605 height 145
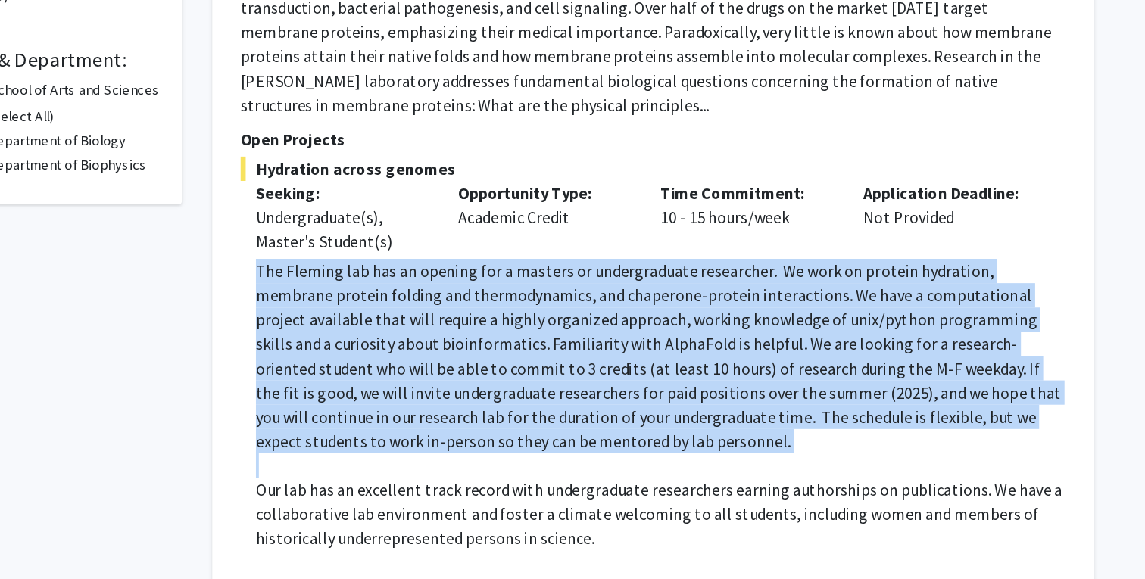
click at [389, 309] on p "The Fleming lab has an opening for a masters or undergraduate researcher. We wo…" at bounding box center [691, 381] width 605 height 145
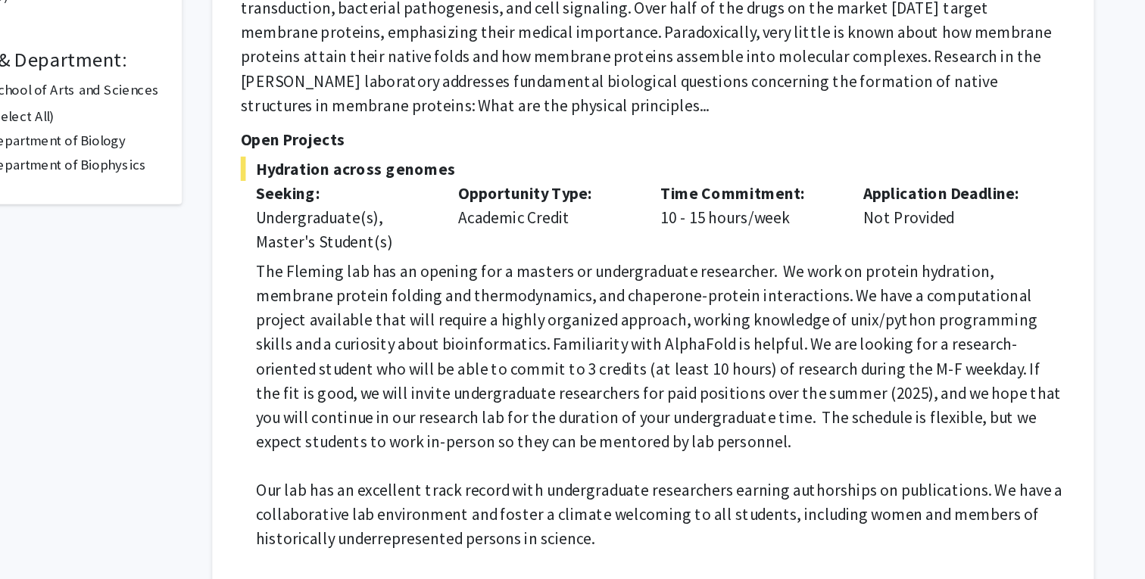
click at [389, 309] on p "The Fleming lab has an opening for a masters or undergraduate researcher. We wo…" at bounding box center [691, 381] width 605 height 145
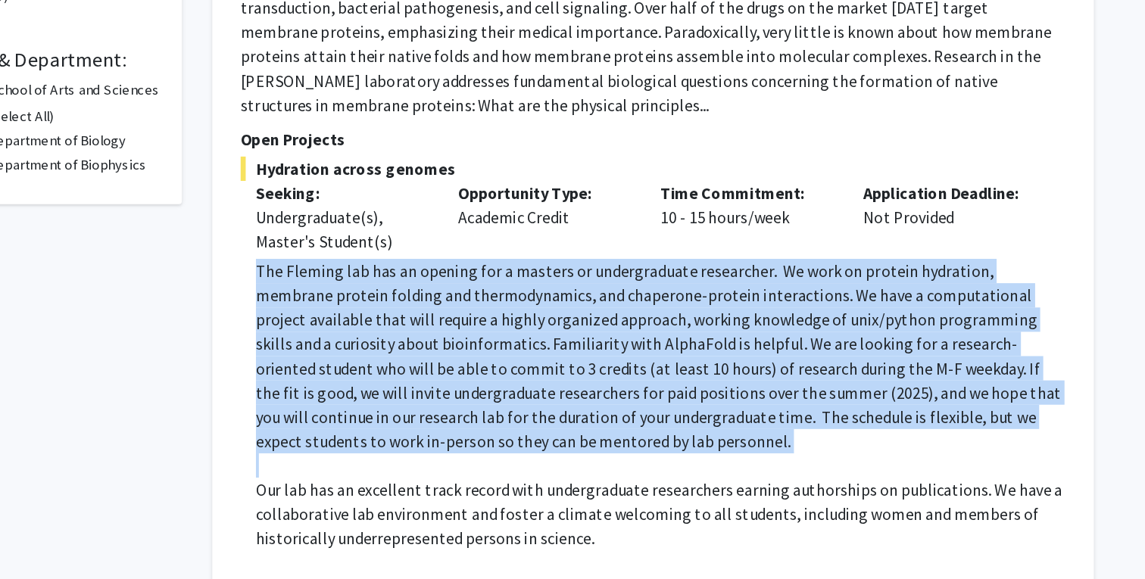
click at [389, 309] on p "The Fleming lab has an opening for a masters or undergraduate researcher. We wo…" at bounding box center [691, 381] width 605 height 145
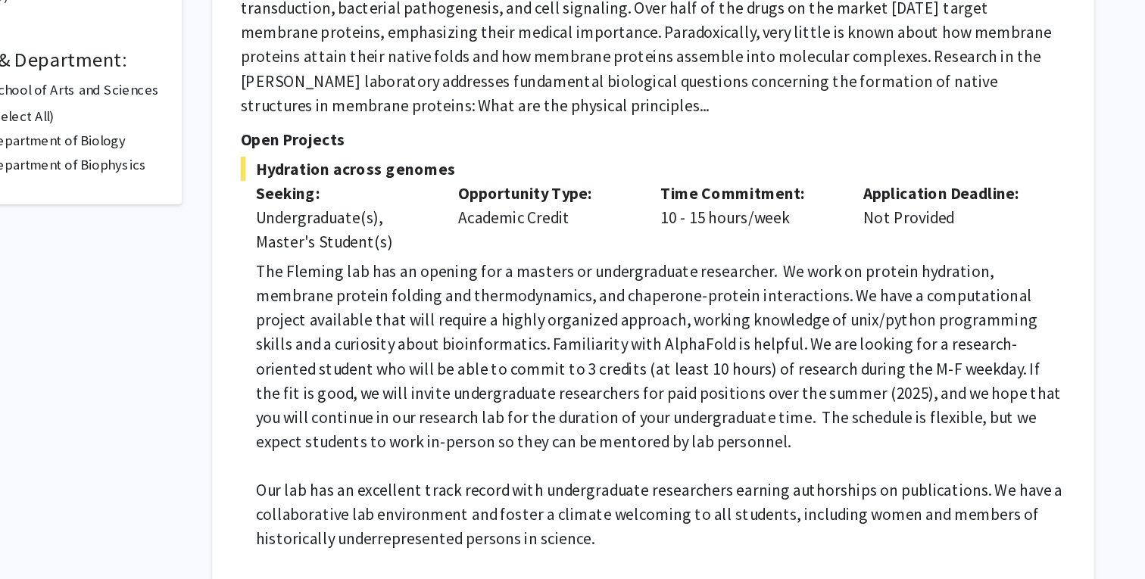
click at [389, 309] on p "The Fleming lab has an opening for a masters or undergraduate researcher. We wo…" at bounding box center [691, 381] width 605 height 145
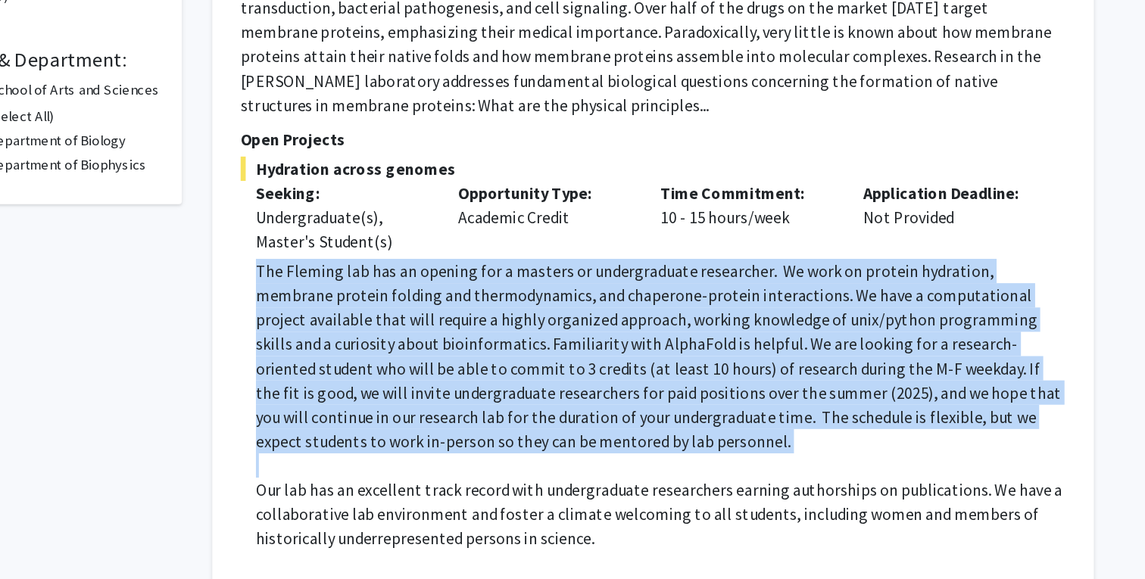
click at [389, 309] on p "The Fleming lab has an opening for a masters or undergraduate researcher. We wo…" at bounding box center [691, 381] width 605 height 145
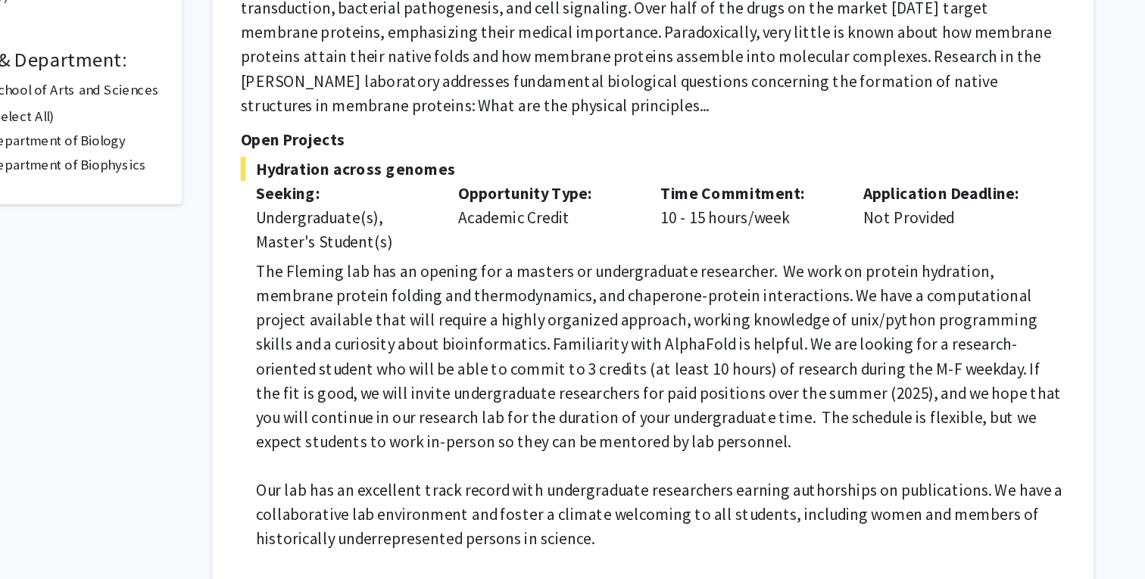
click at [389, 309] on p "The Fleming lab has an opening for a masters or undergraduate researcher. We wo…" at bounding box center [691, 381] width 605 height 145
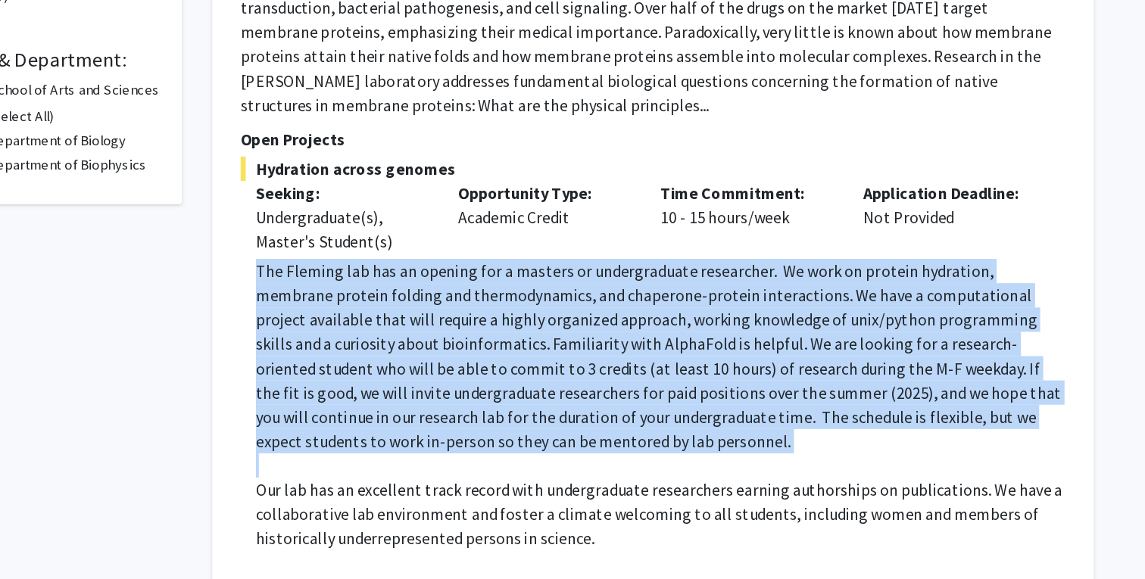
click at [389, 309] on p "The Fleming lab has an opening for a masters or undergraduate researcher. We wo…" at bounding box center [691, 381] width 605 height 145
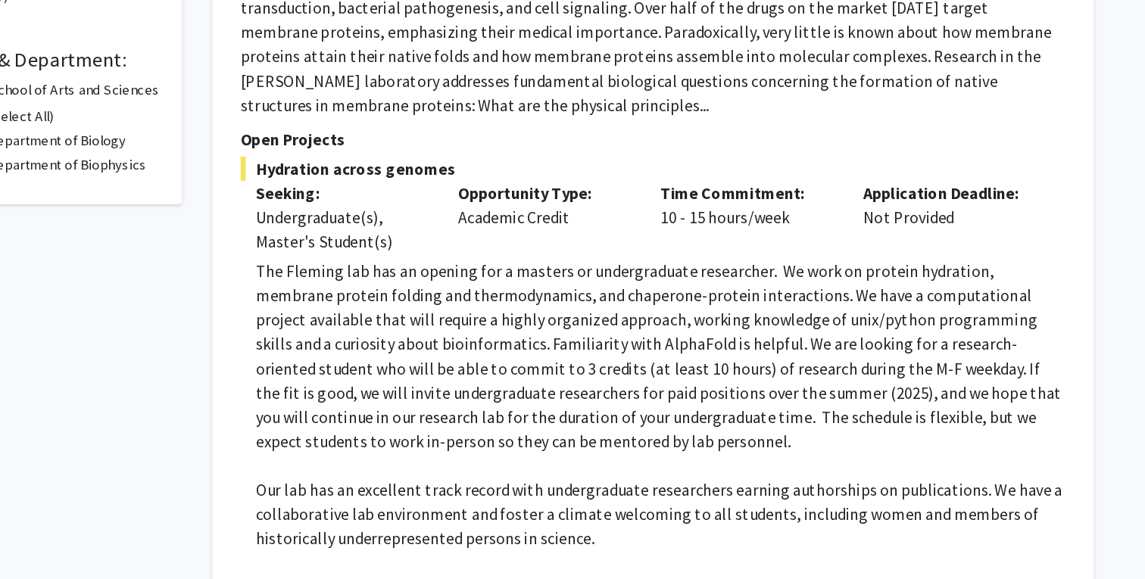
click at [389, 309] on p "The Fleming lab has an opening for a masters or undergraduate researcher. We wo…" at bounding box center [691, 381] width 605 height 145
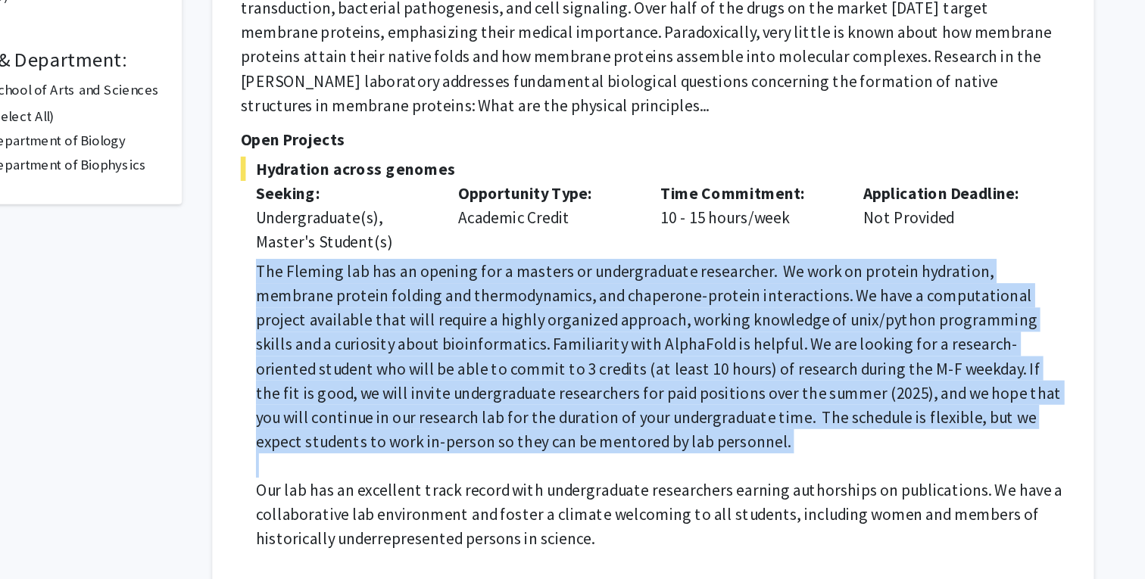
click at [389, 309] on p "The Fleming lab has an opening for a masters or undergraduate researcher. We wo…" at bounding box center [691, 381] width 605 height 145
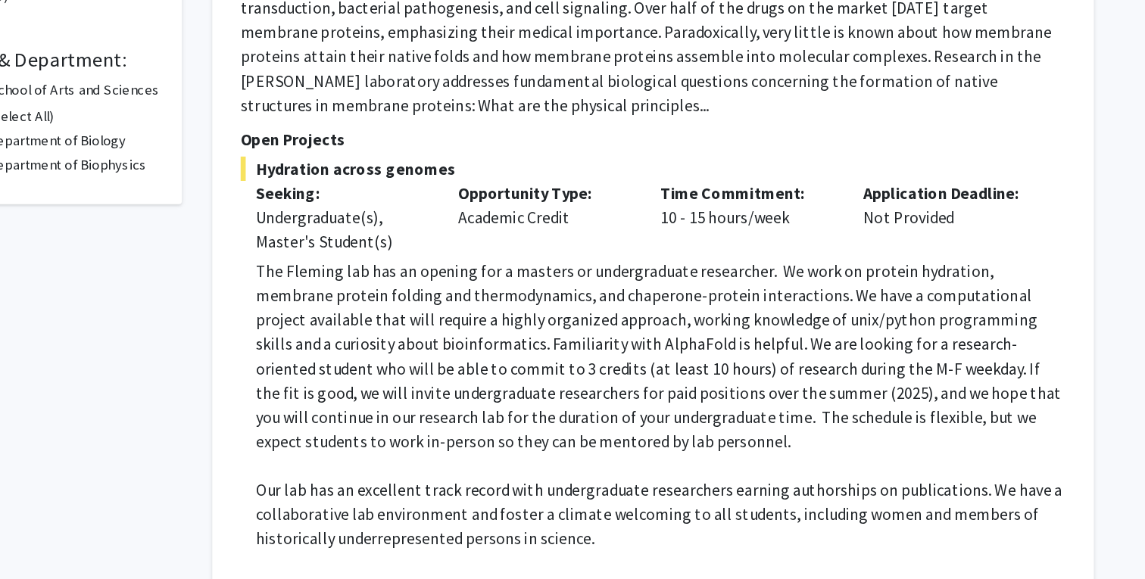
click at [389, 309] on p "The Fleming lab has an opening for a masters or undergraduate researcher. We wo…" at bounding box center [691, 381] width 605 height 145
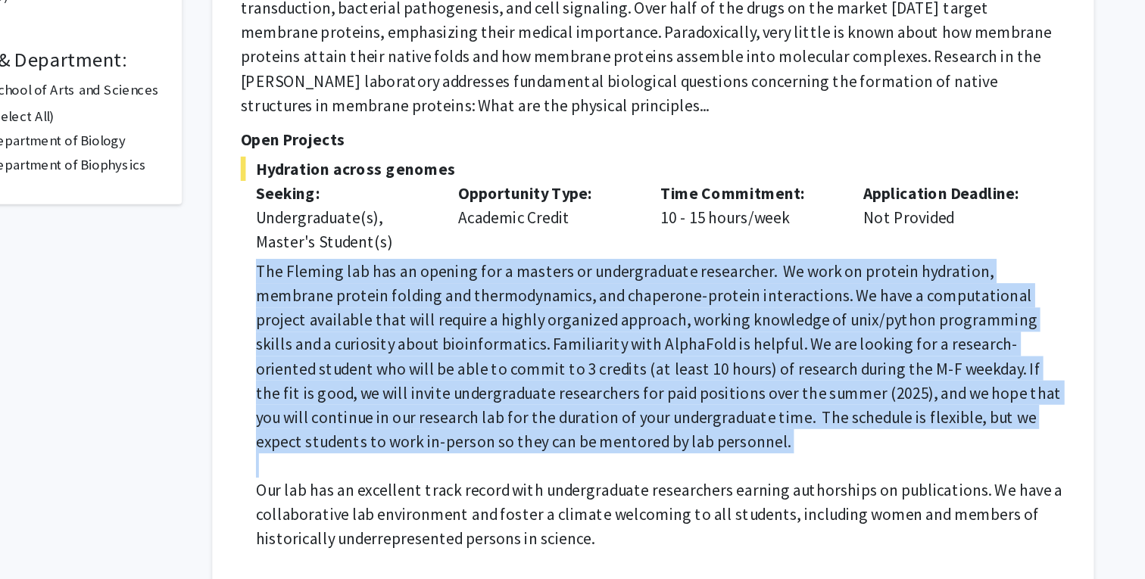
click at [389, 309] on p "The Fleming lab has an opening for a masters or undergraduate researcher. We wo…" at bounding box center [691, 381] width 605 height 145
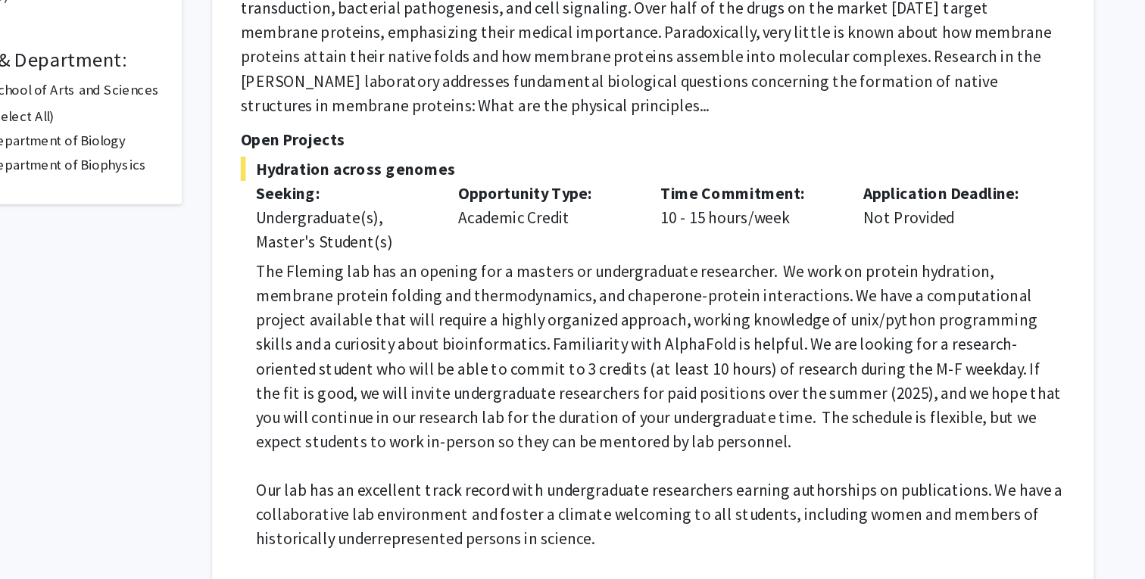
click at [389, 309] on p "The Fleming lab has an opening for a masters or undergraduate researcher. We wo…" at bounding box center [691, 381] width 605 height 145
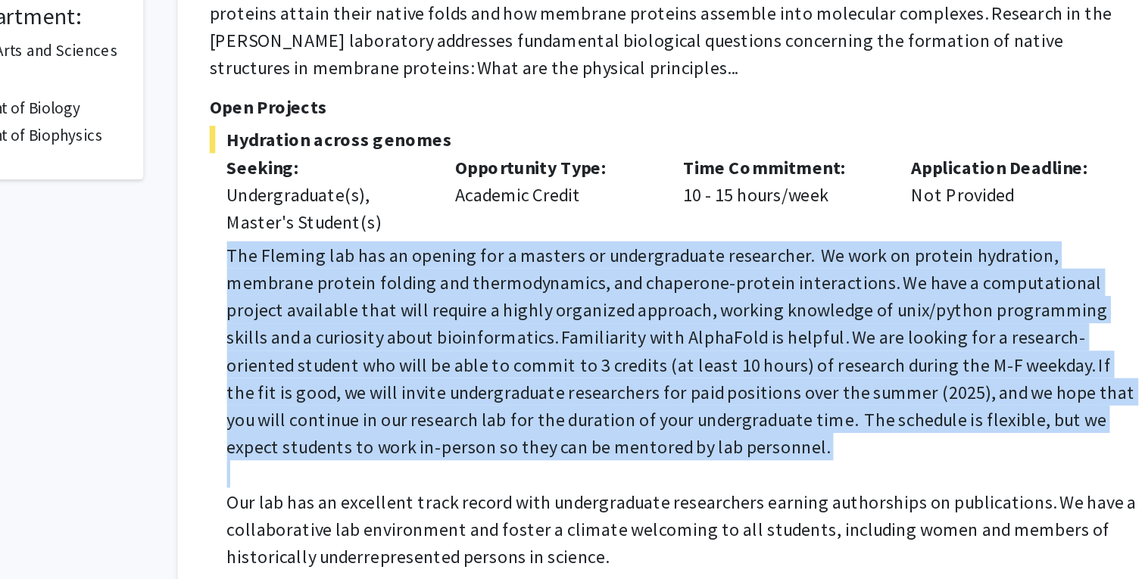
click at [389, 309] on p "The Fleming lab has an opening for a masters or undergraduate researcher. We wo…" at bounding box center [691, 381] width 605 height 145
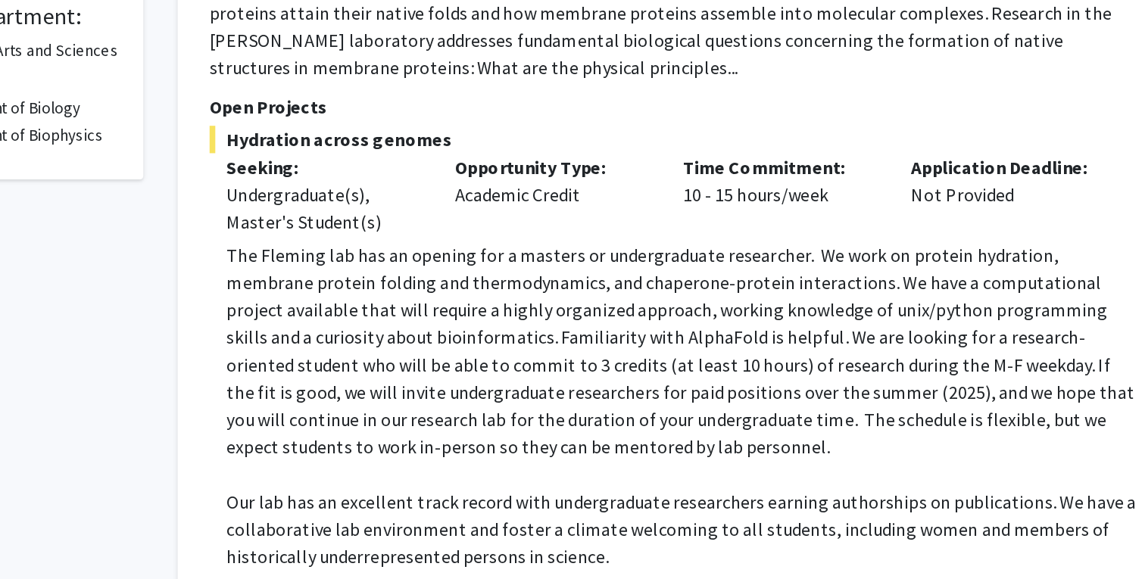
click at [389, 309] on p "The Fleming lab has an opening for a masters or undergraduate researcher. We wo…" at bounding box center [691, 381] width 605 height 145
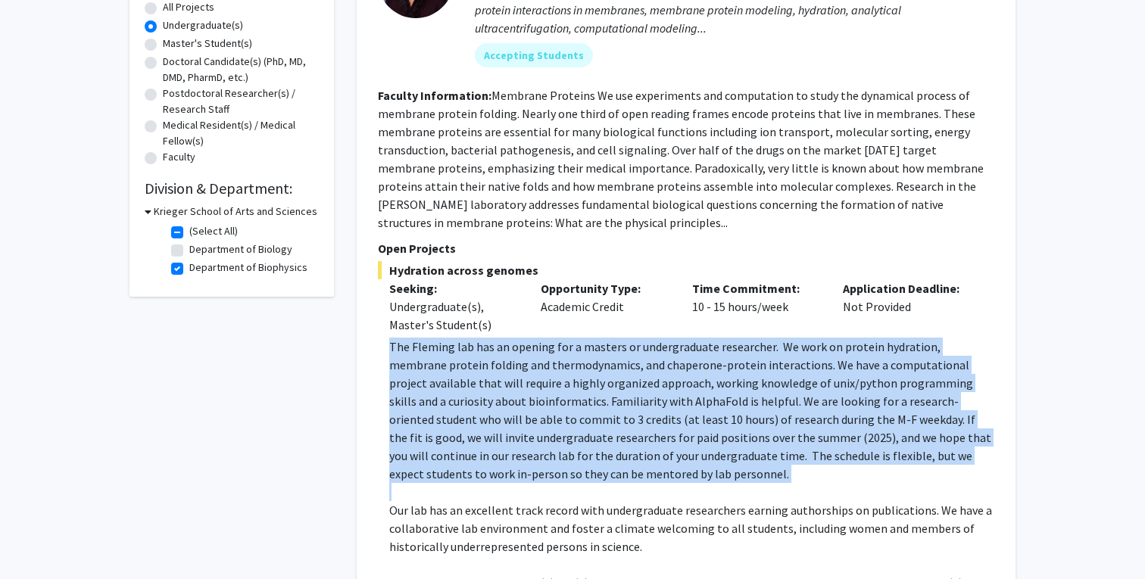
scroll to position [274, 0]
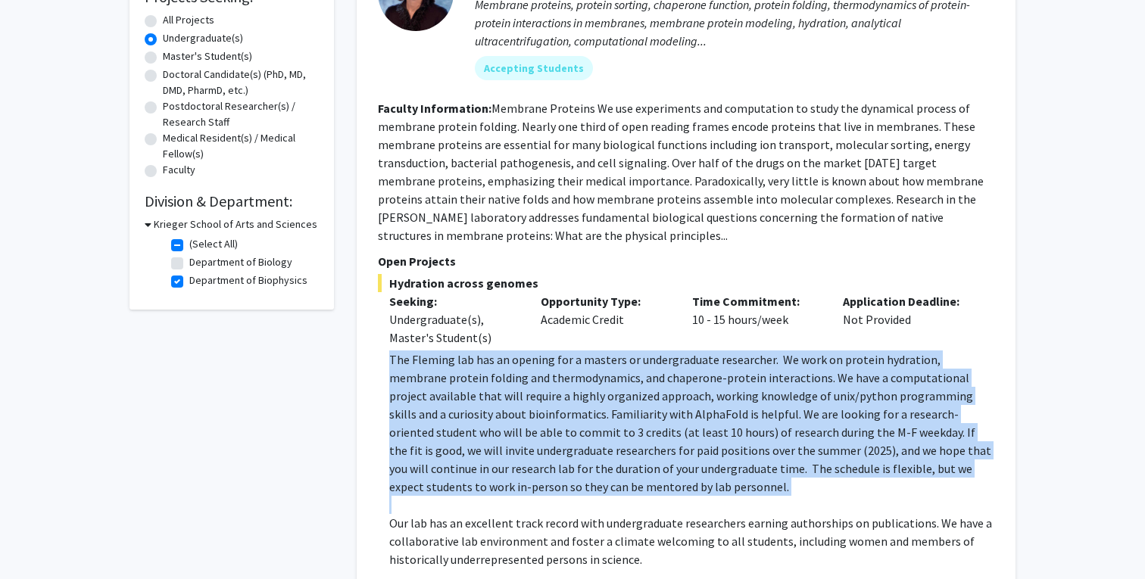
click at [451, 240] on fg-read-more "Membrane Proteins We use experiments and computation to study the dynamical pro…" at bounding box center [681, 172] width 606 height 142
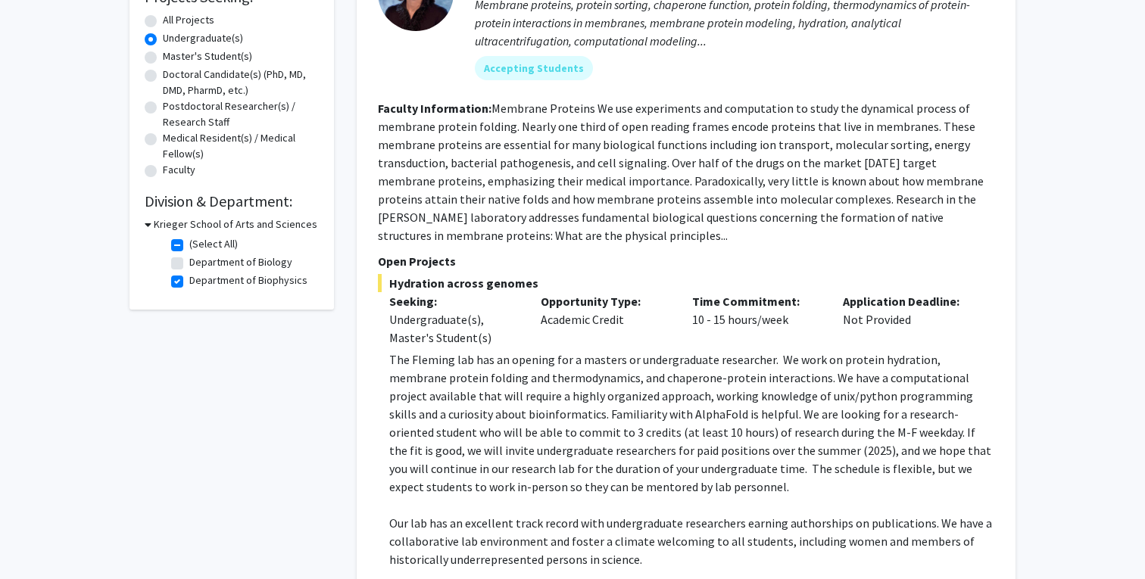
click at [451, 240] on fg-read-more "Membrane Proteins We use experiments and computation to study the dynamical pro…" at bounding box center [681, 172] width 606 height 142
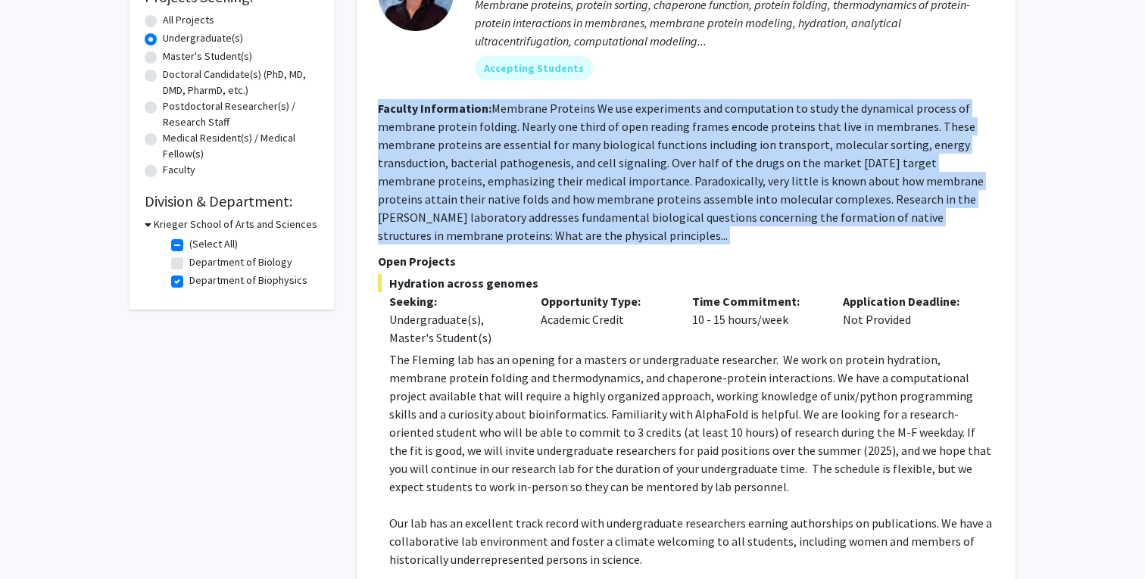
scroll to position [260, 0]
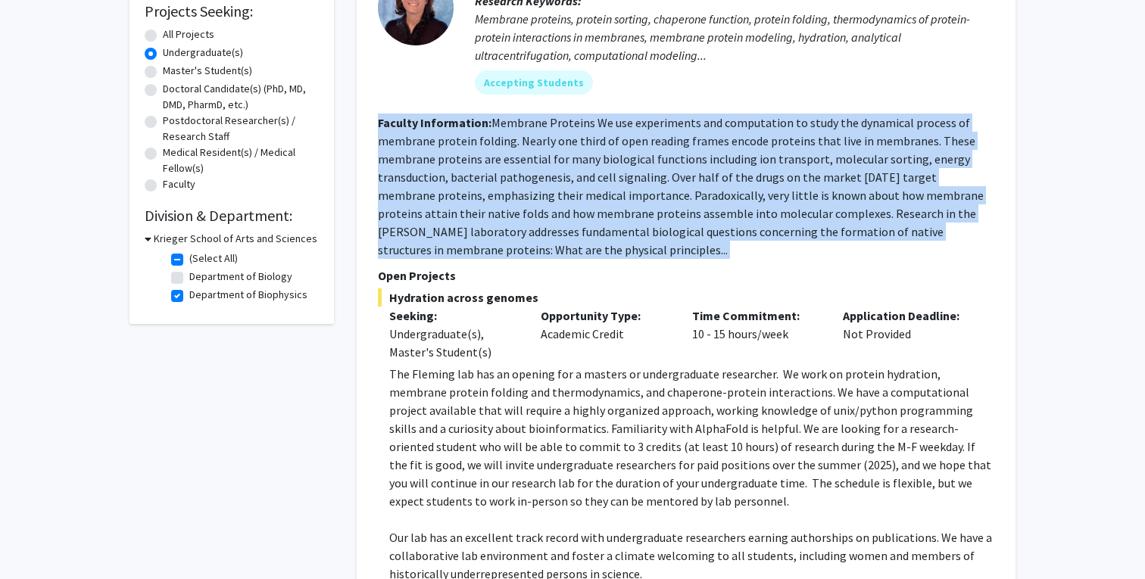
click at [522, 232] on fg-read-more "Membrane Proteins We use experiments and computation to study the dynamical pro…" at bounding box center [681, 186] width 606 height 142
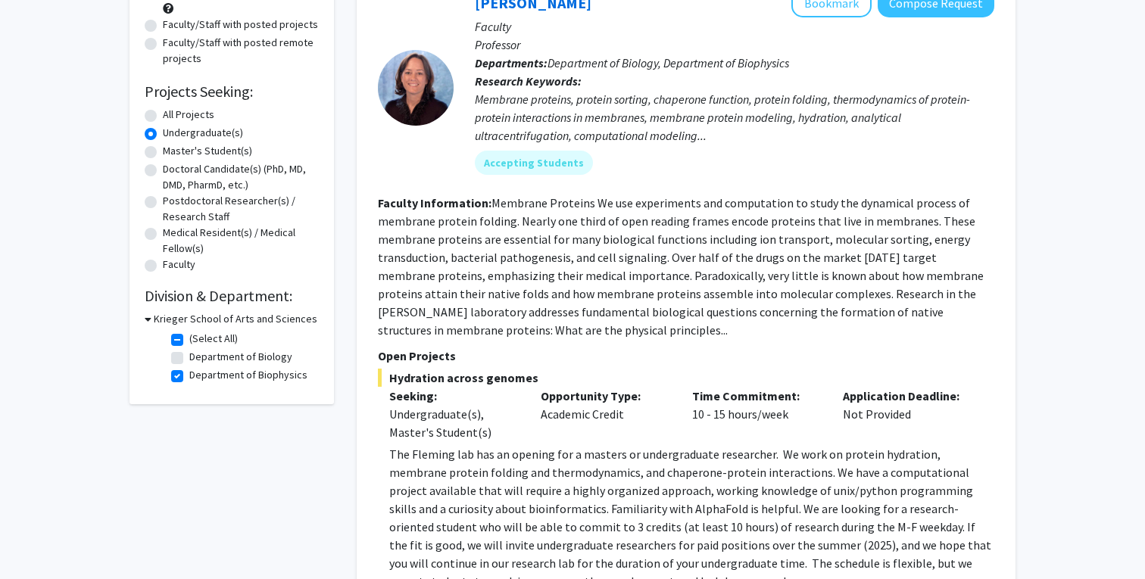
scroll to position [171, 0]
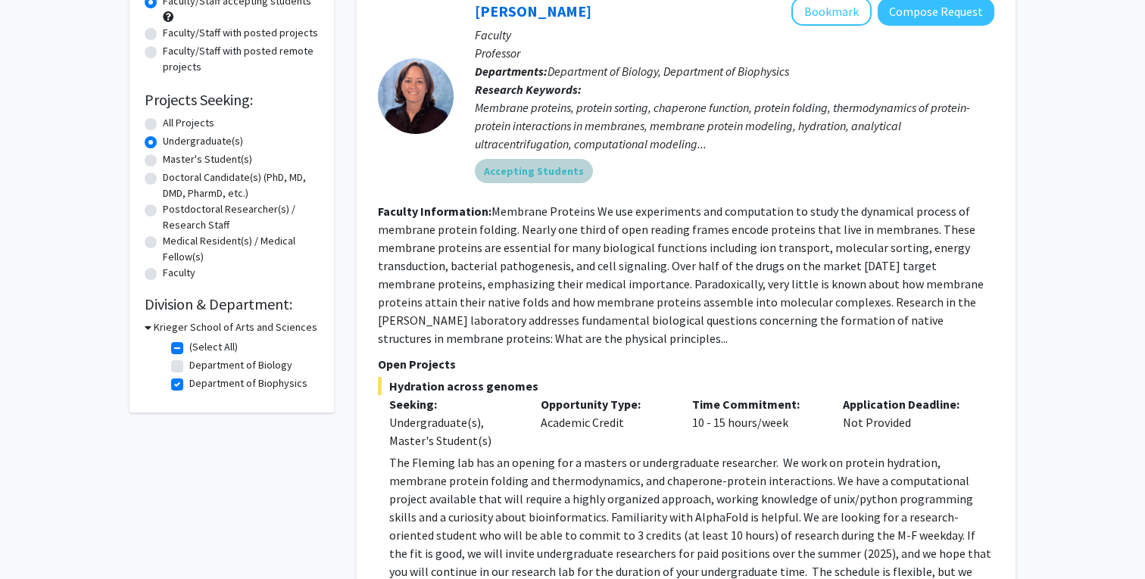
click at [539, 180] on mat-chip "Accepting Students" at bounding box center [534, 171] width 118 height 24
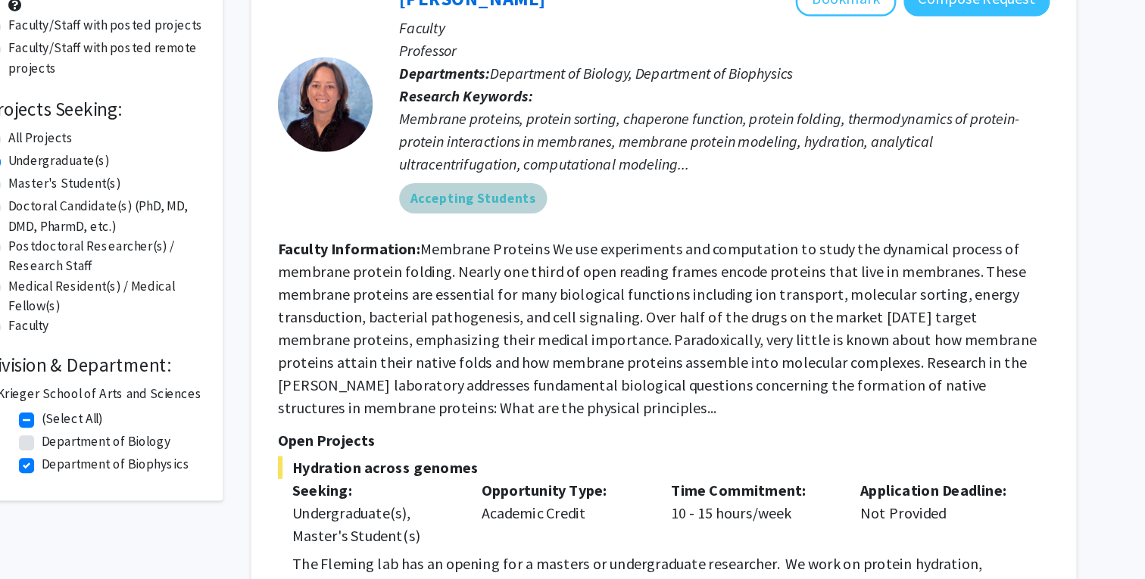
scroll to position [136, 0]
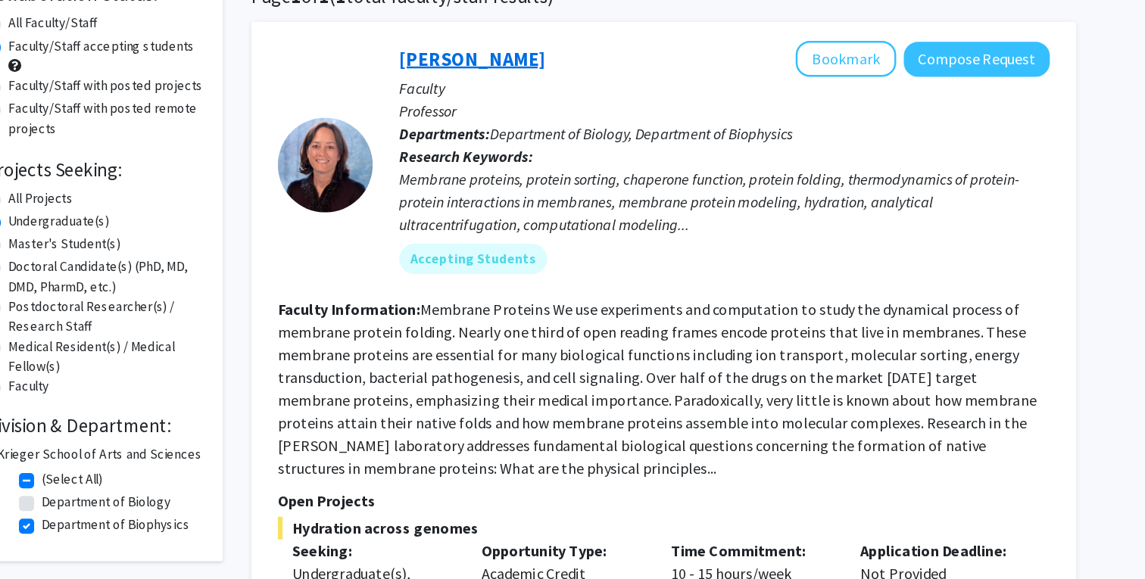
click at [475, 50] on link "[PERSON_NAME]" at bounding box center [533, 46] width 117 height 19
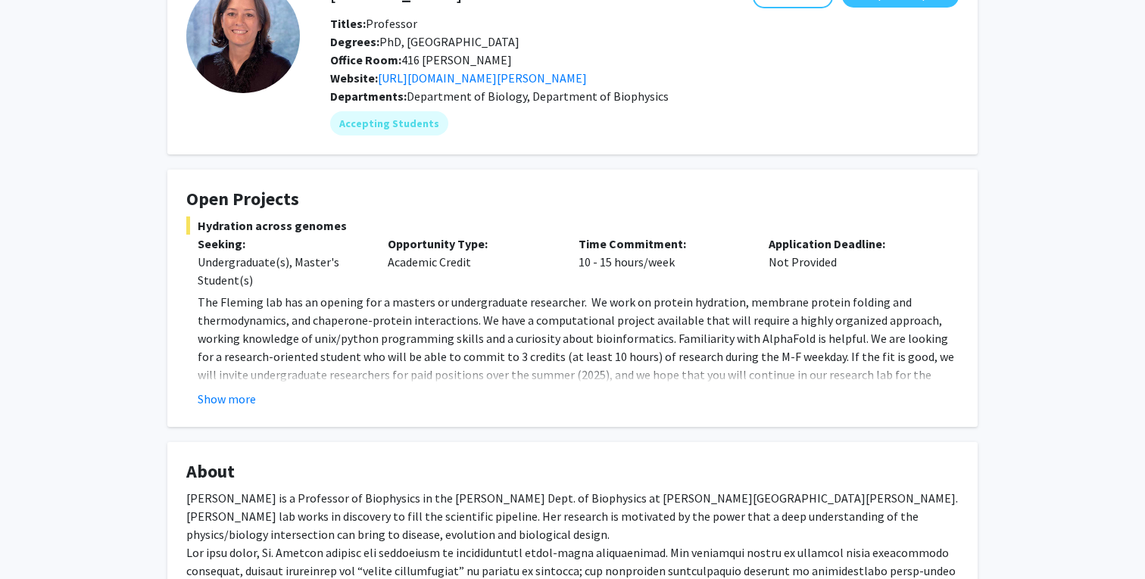
scroll to position [115, 0]
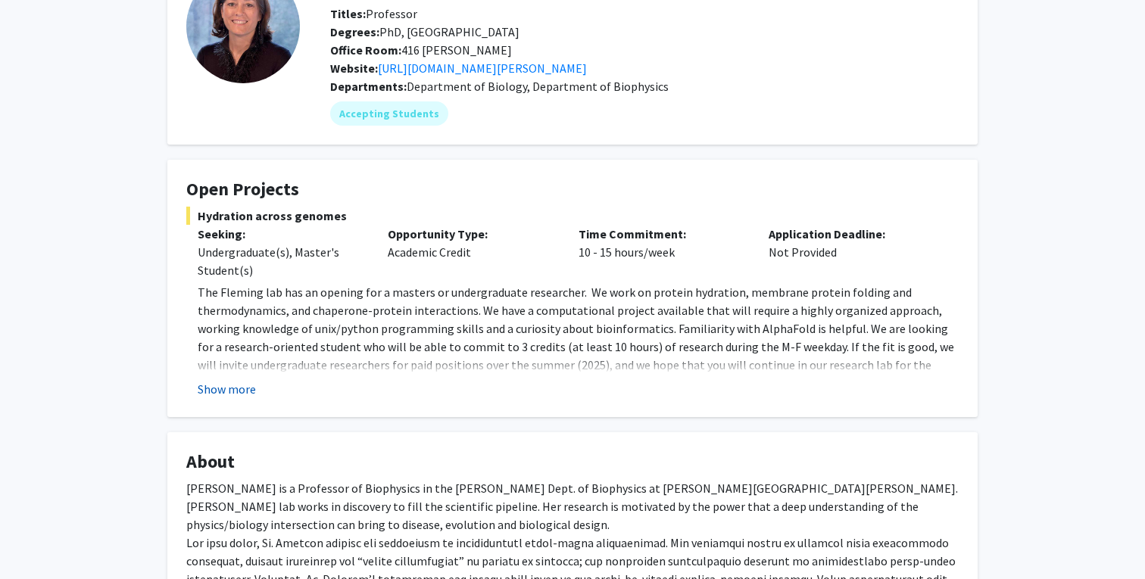
click at [232, 398] on button "Show more" at bounding box center [227, 389] width 58 height 18
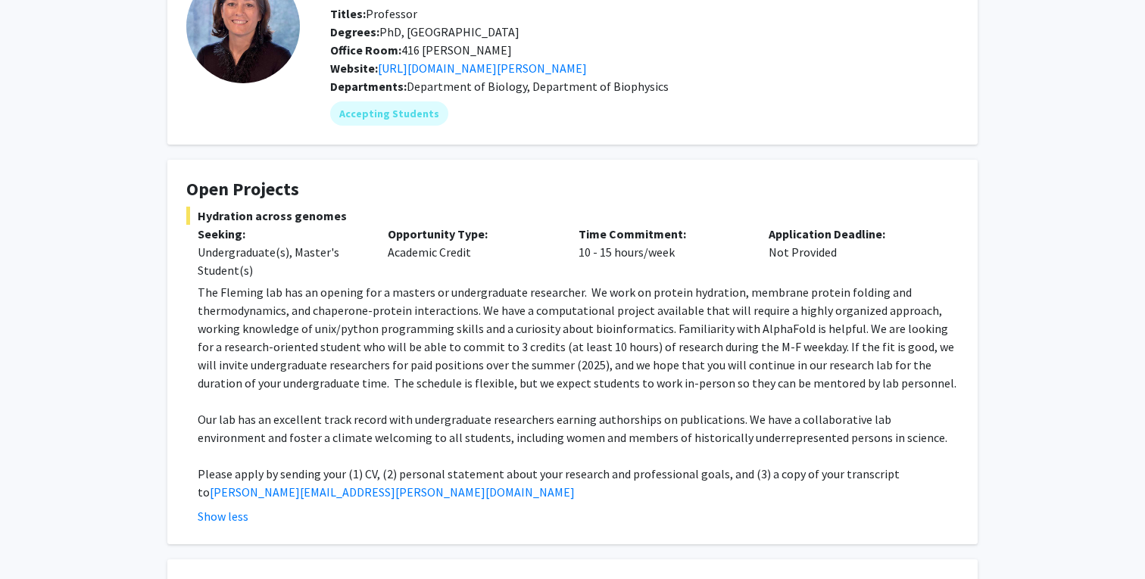
click at [304, 444] on p "Our lab has an excellent track record with undergraduate researchers earning au…" at bounding box center [578, 428] width 761 height 36
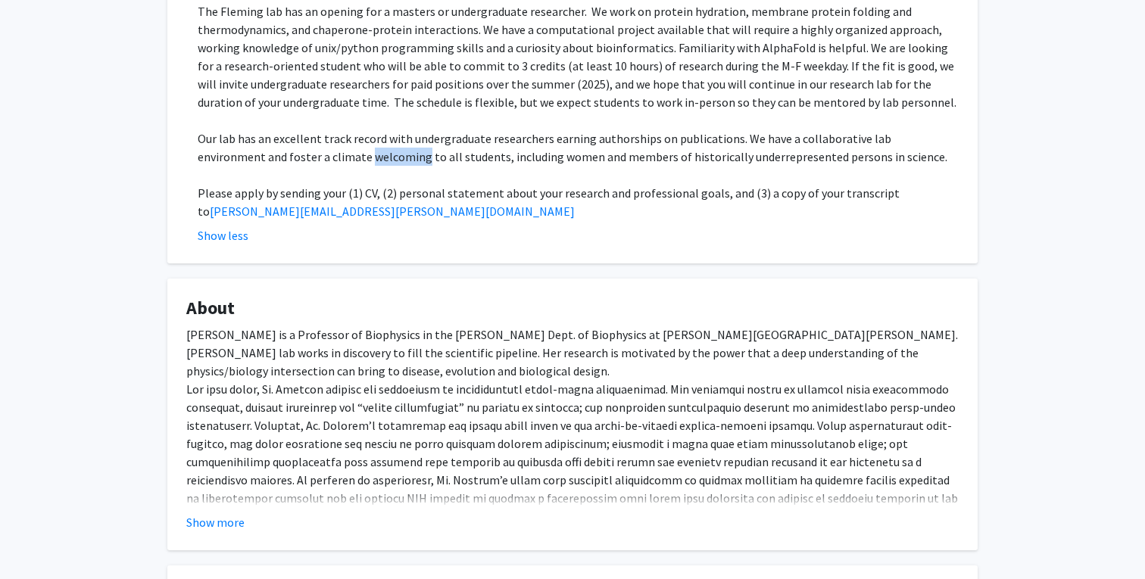
scroll to position [404, 0]
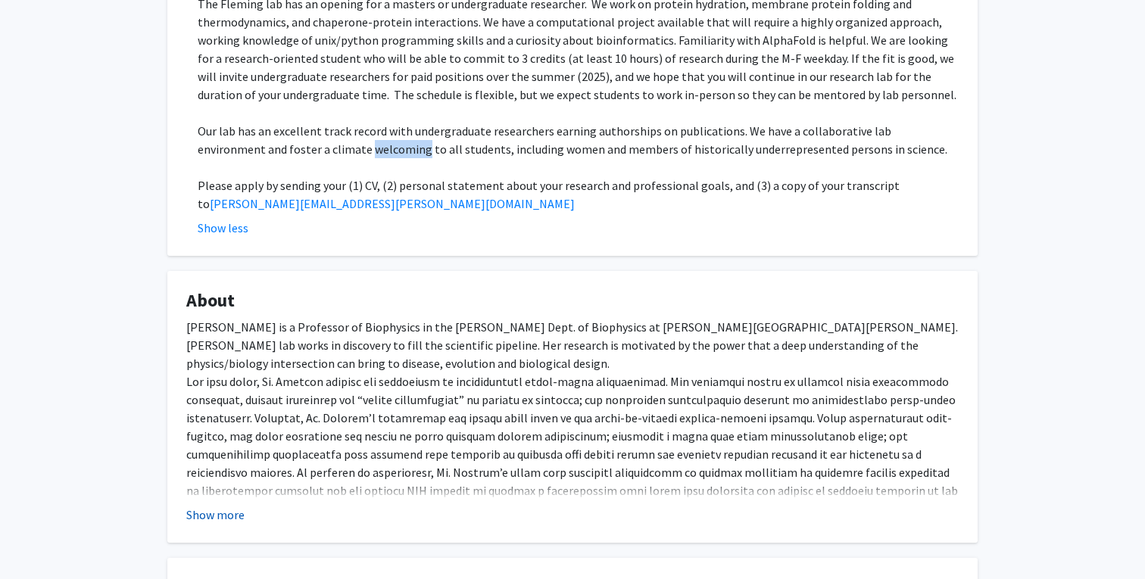
click at [223, 520] on button "Show more" at bounding box center [215, 515] width 58 height 18
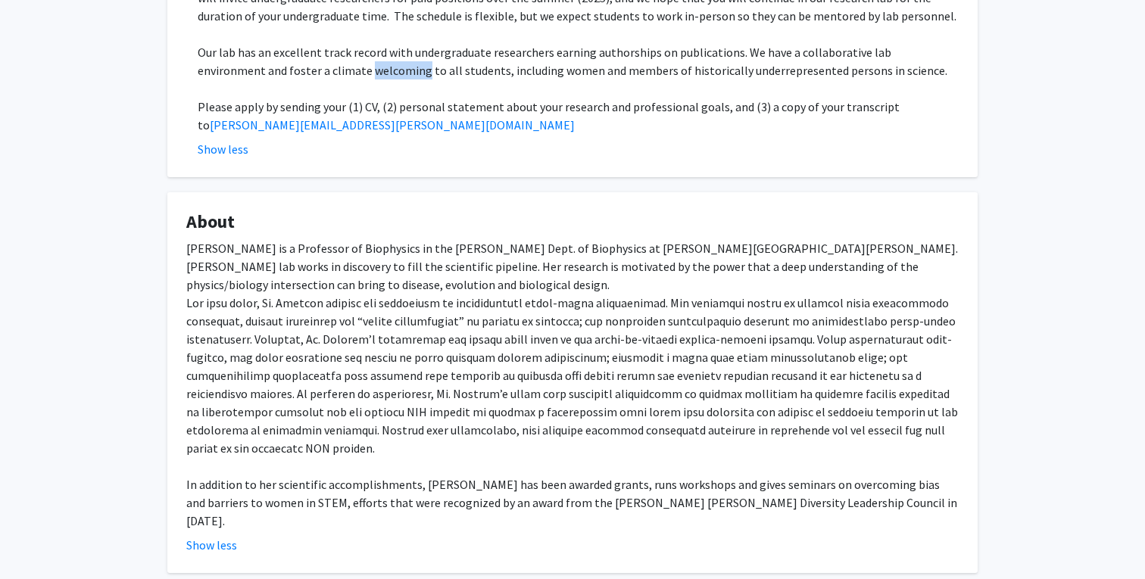
scroll to position [485, 0]
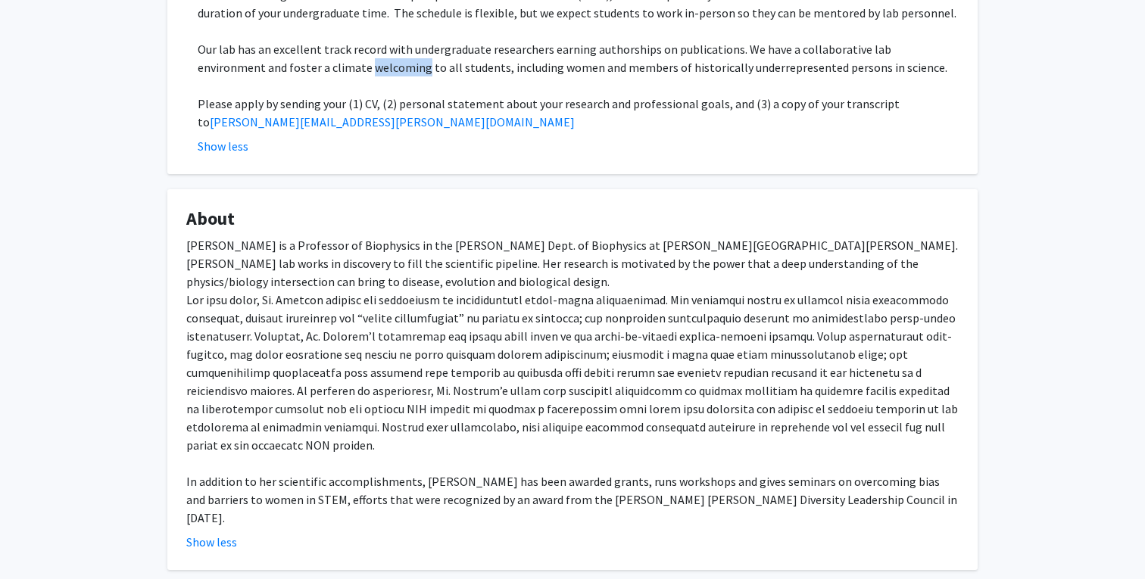
click at [534, 438] on div "[PERSON_NAME] is a Professor of Biophysics in the [PERSON_NAME] Dept. of Biophy…" at bounding box center [572, 381] width 772 height 291
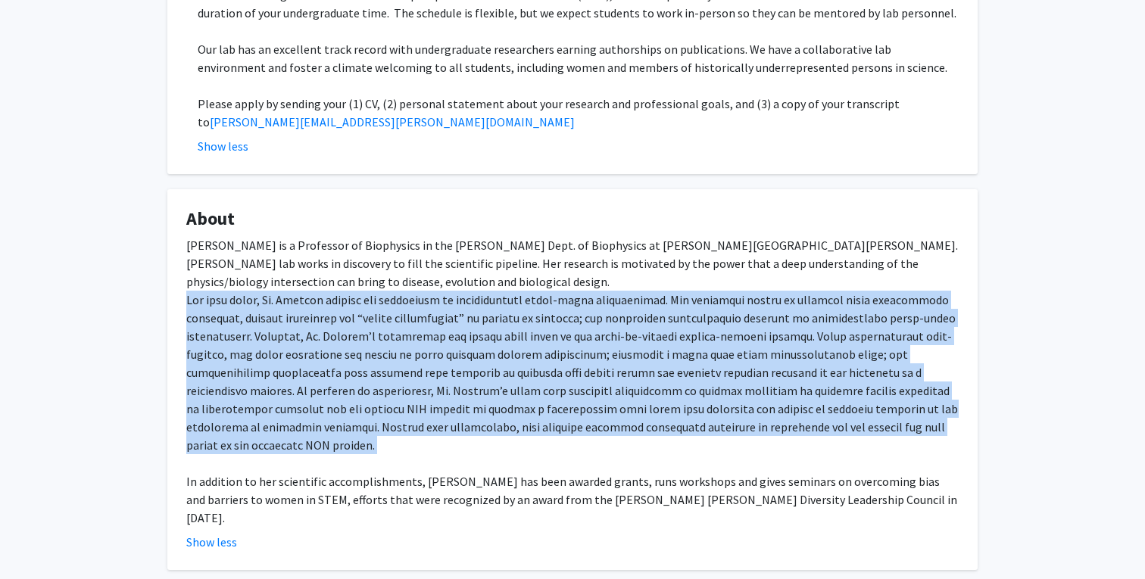
click at [536, 485] on div "[PERSON_NAME] is a Professor of Biophysics in the [PERSON_NAME] Dept. of Biophy…" at bounding box center [572, 381] width 772 height 291
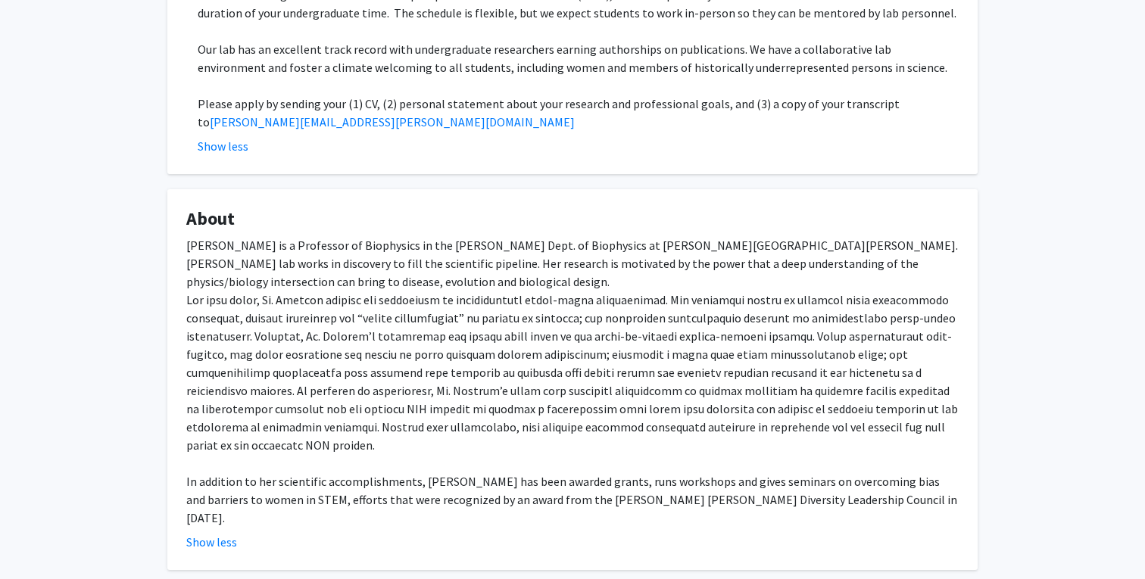
click at [536, 485] on div "[PERSON_NAME] is a Professor of Biophysics in the [PERSON_NAME] Dept. of Biophy…" at bounding box center [572, 381] width 772 height 291
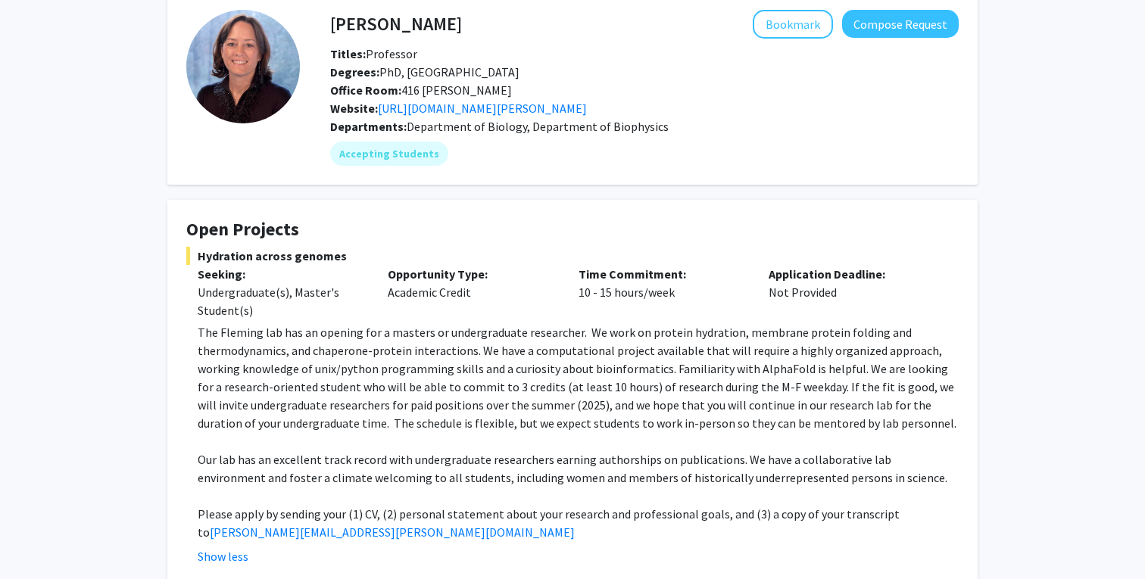
scroll to position [61, 0]
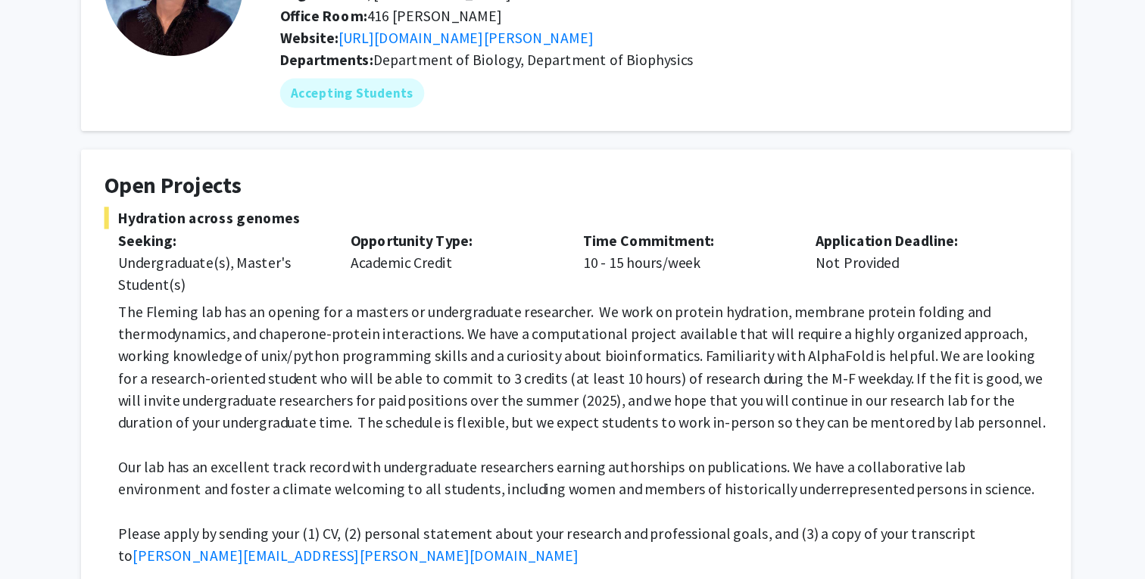
click at [496, 464] on p "Our lab has an excellent track record with undergraduate researchers earning au…" at bounding box center [578, 482] width 761 height 36
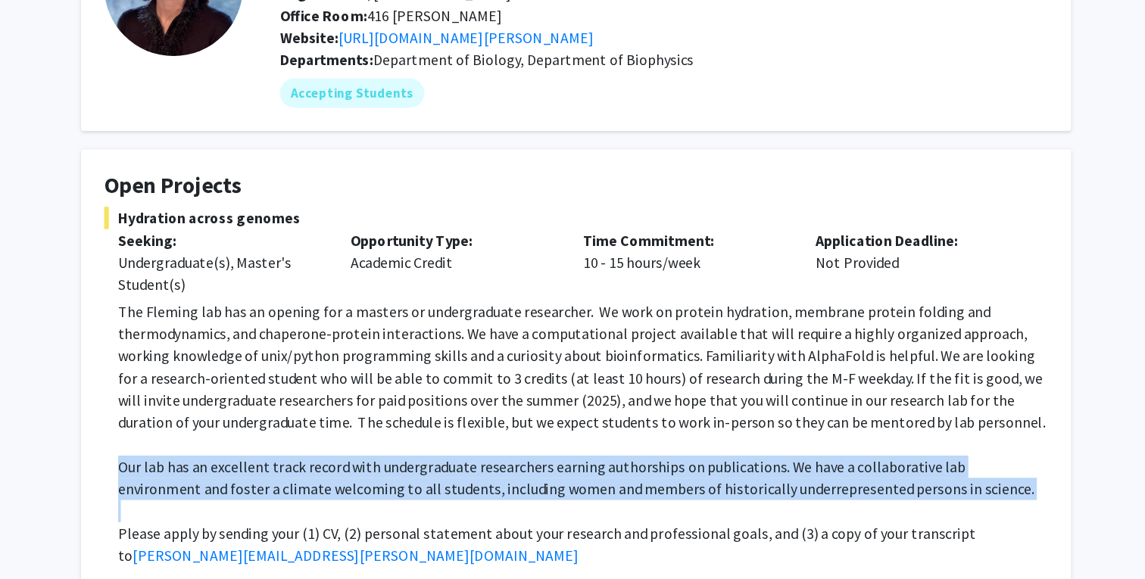
click at [493, 464] on p "Our lab has an excellent track record with undergraduate researchers earning au…" at bounding box center [578, 482] width 761 height 36
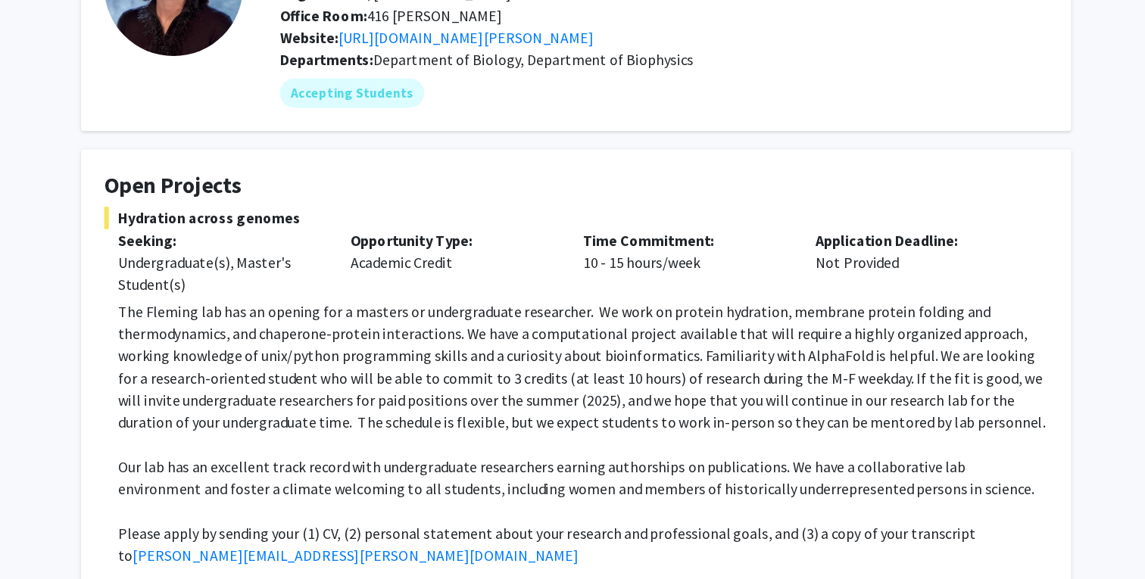
click at [493, 464] on p "Our lab has an excellent track record with undergraduate researchers earning au…" at bounding box center [578, 482] width 761 height 36
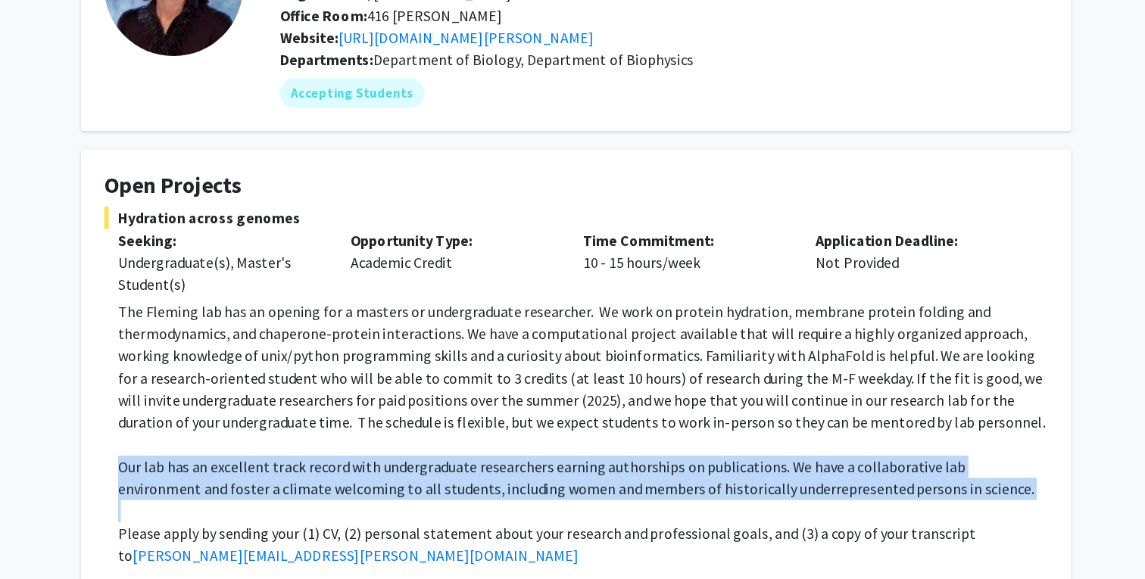
click at [494, 501] on p at bounding box center [578, 510] width 761 height 18
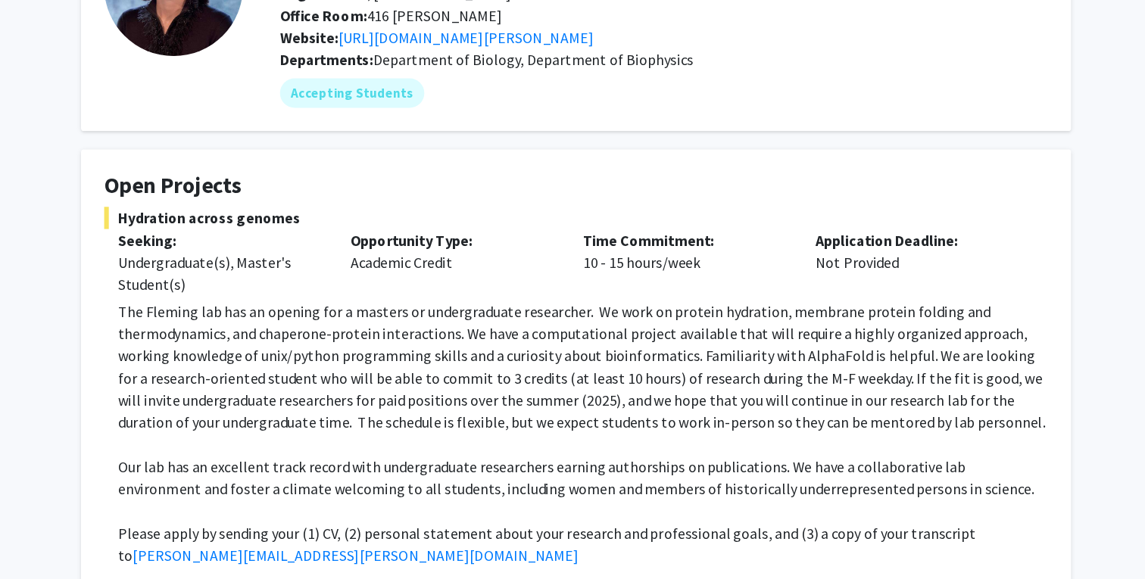
click at [494, 501] on p at bounding box center [578, 510] width 761 height 18
click at [504, 464] on p "Our lab has an excellent track record with undergraduate researchers earning au…" at bounding box center [578, 482] width 761 height 36
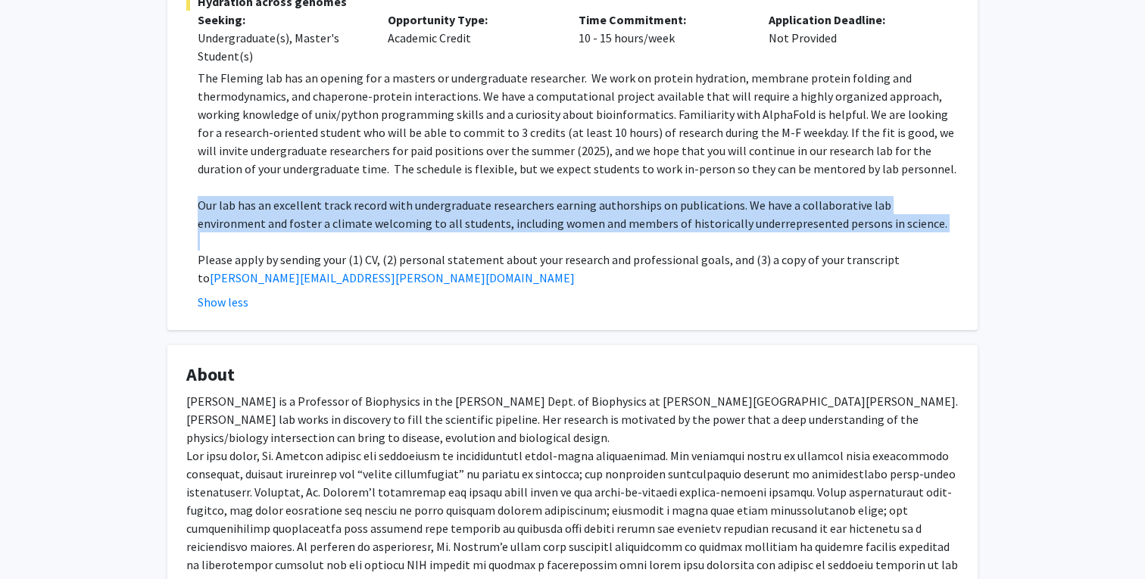
scroll to position [571, 0]
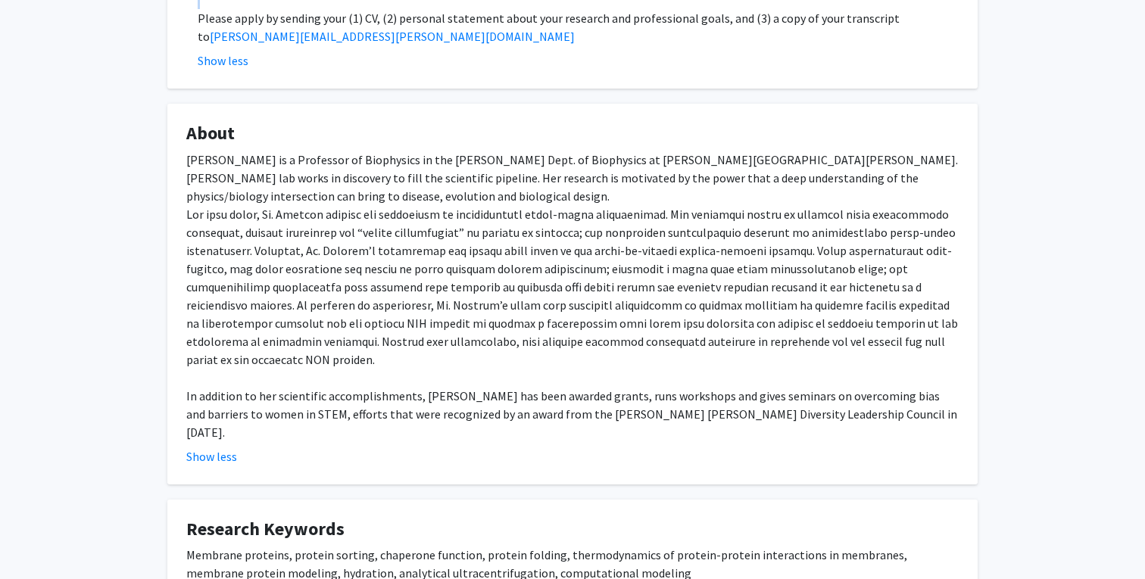
click at [586, 308] on div "[PERSON_NAME] is a Professor of Biophysics in the [PERSON_NAME] Dept. of Biophy…" at bounding box center [572, 296] width 772 height 291
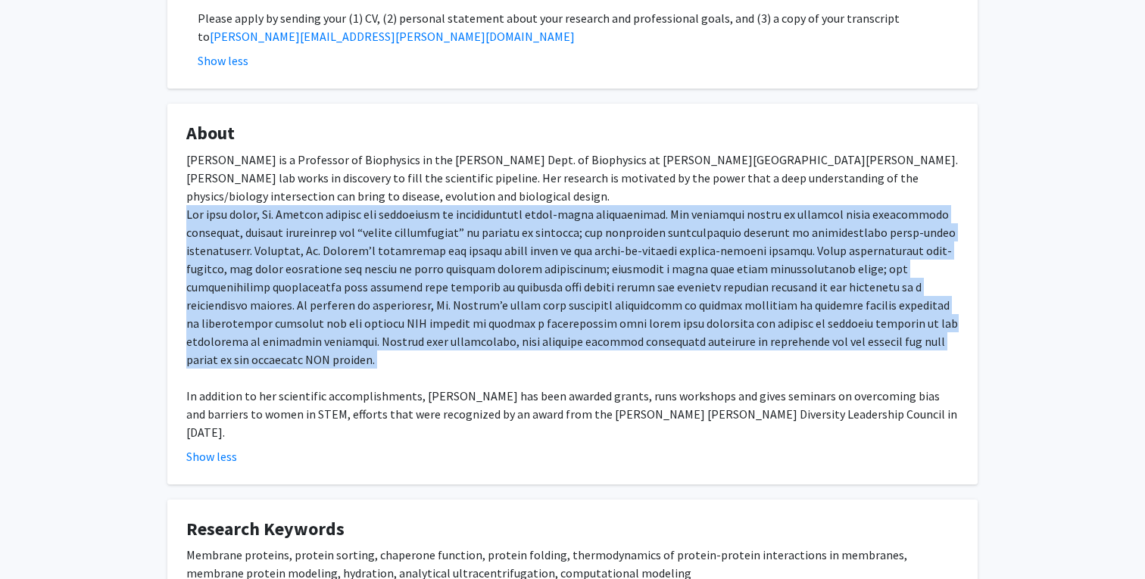
click at [595, 332] on div "[PERSON_NAME] is a Professor of Biophysics in the [PERSON_NAME] Dept. of Biophy…" at bounding box center [572, 296] width 772 height 291
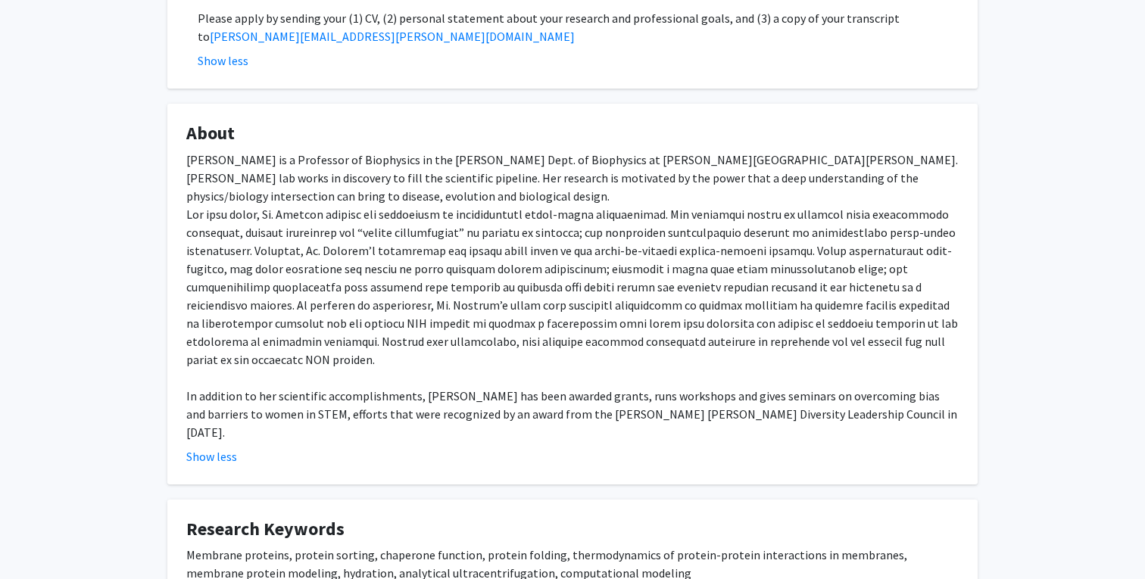
click at [595, 332] on div "[PERSON_NAME] is a Professor of Biophysics in the [PERSON_NAME] Dept. of Biophy…" at bounding box center [572, 296] width 772 height 291
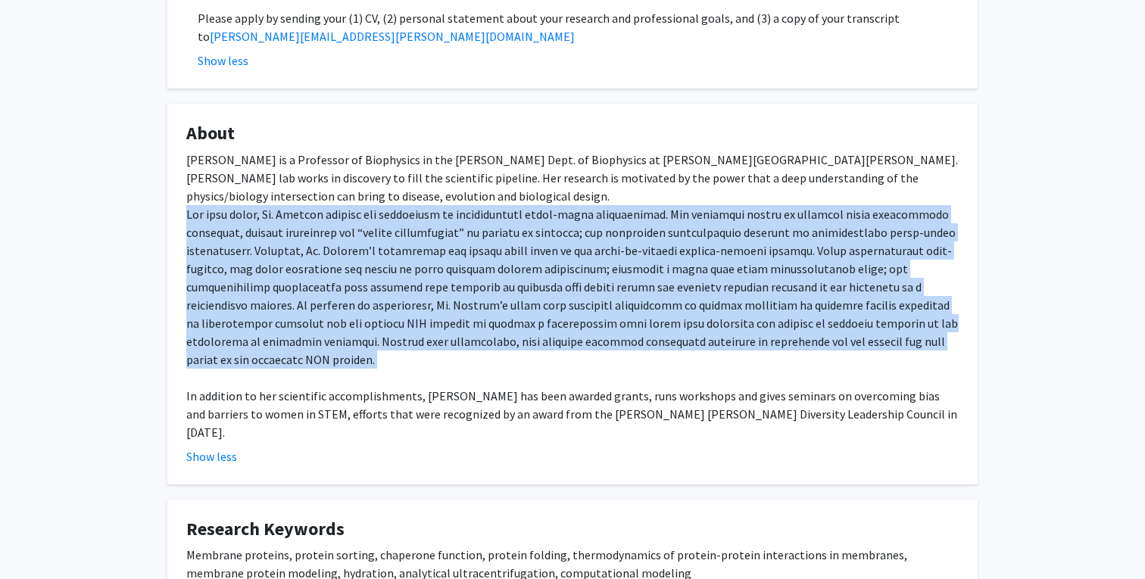
click at [600, 335] on div "[PERSON_NAME] is a Professor of Biophysics in the [PERSON_NAME] Dept. of Biophy…" at bounding box center [572, 296] width 772 height 291
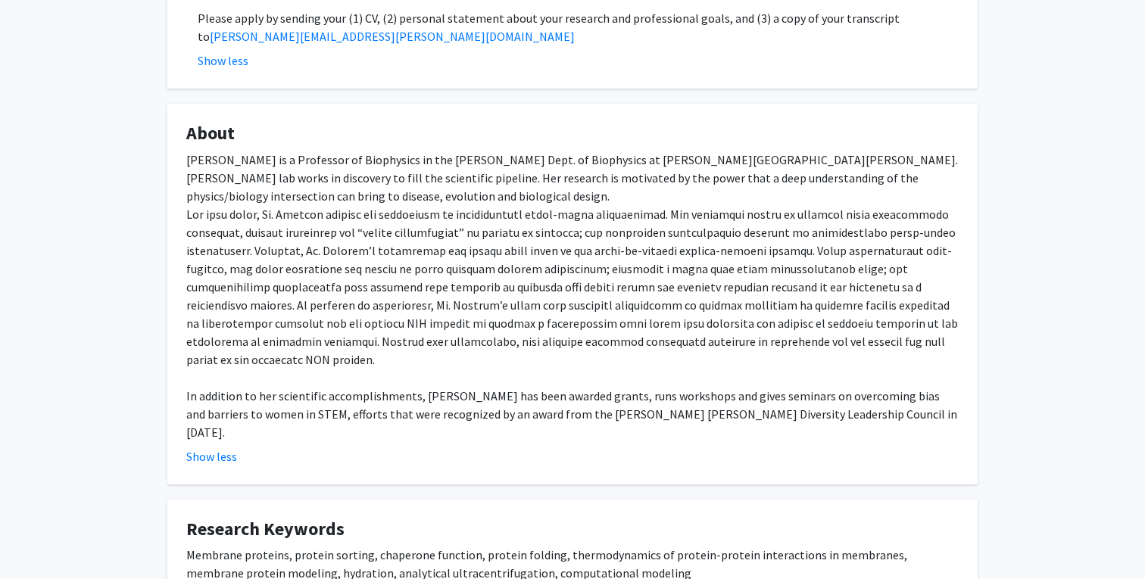
click at [600, 335] on div "[PERSON_NAME] is a Professor of Biophysics in the [PERSON_NAME] Dept. of Biophy…" at bounding box center [572, 296] width 772 height 291
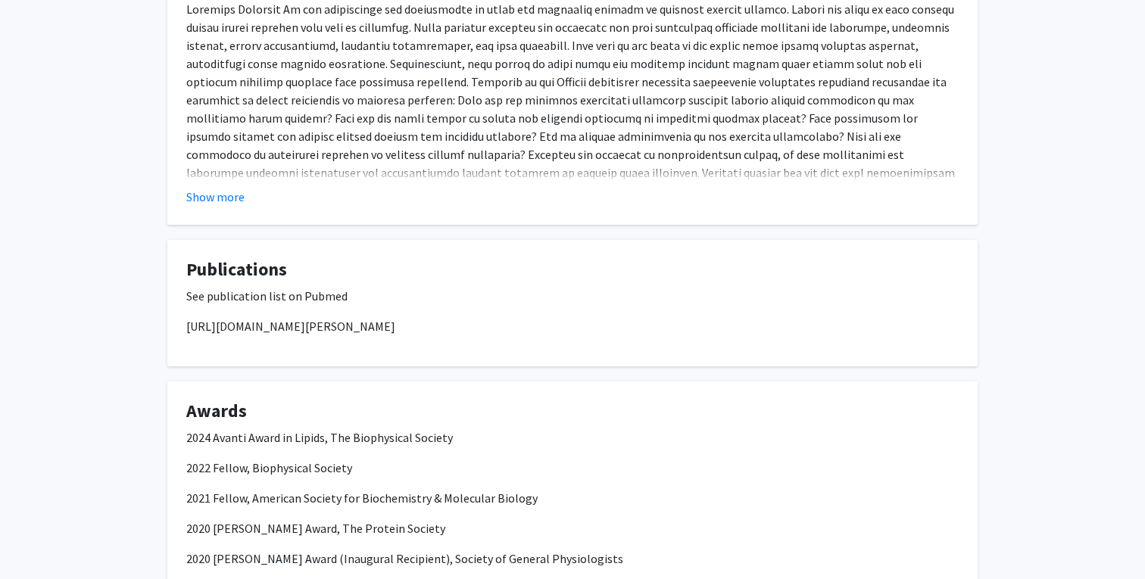
scroll to position [1338, 0]
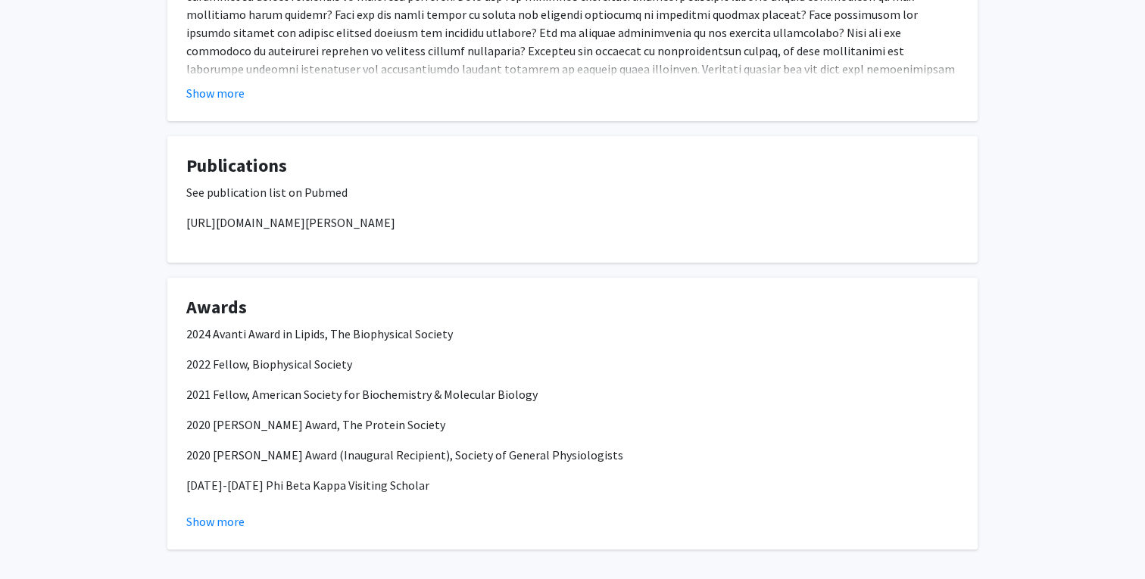
click at [388, 355] on p "2022 Fellow, Biophysical Society" at bounding box center [572, 364] width 772 height 18
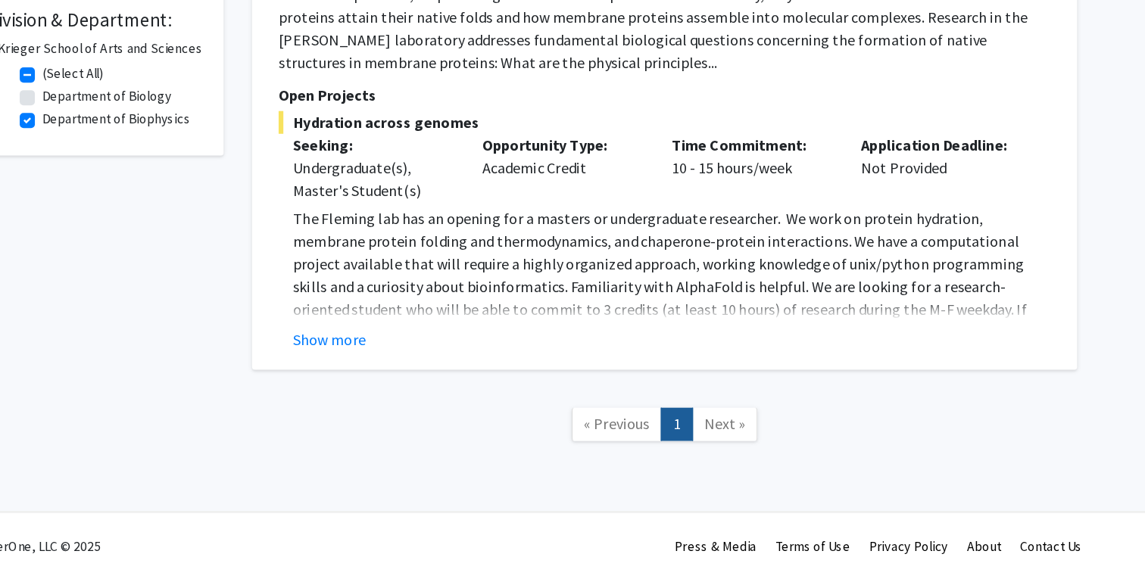
scroll to position [345, 0]
click at [389, 379] on button "Show more" at bounding box center [418, 388] width 58 height 18
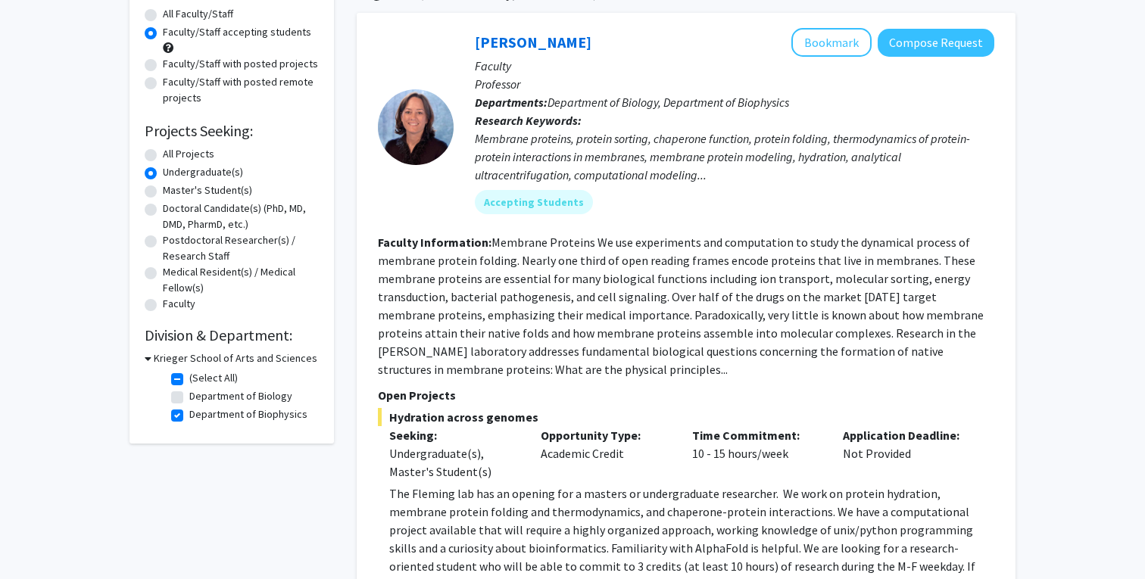
scroll to position [124, 0]
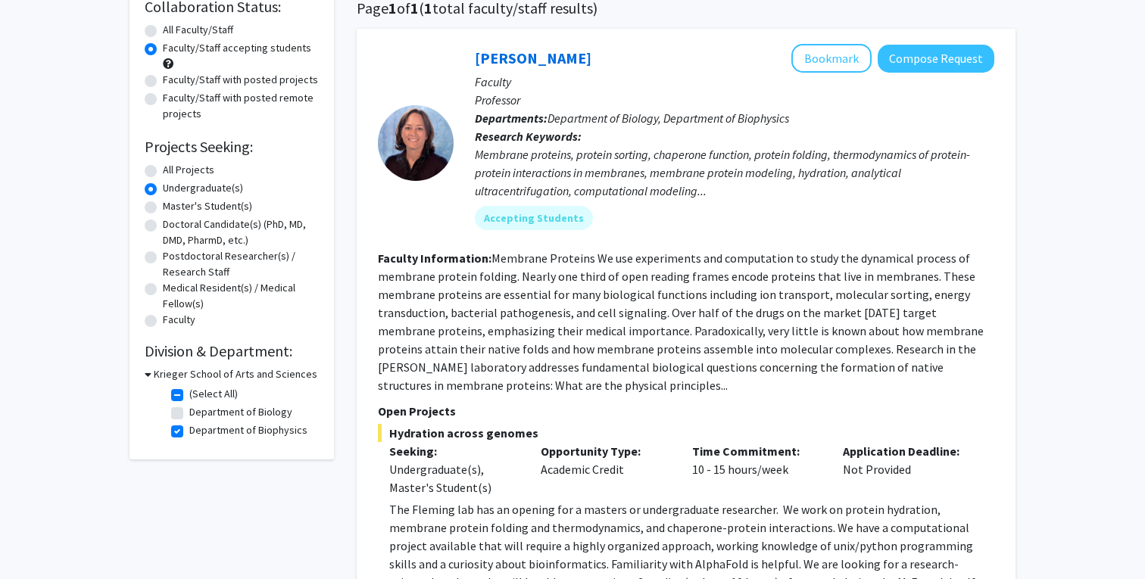
click at [189, 415] on label "Department of Biology" at bounding box center [240, 412] width 103 height 16
click at [189, 414] on input "Department of Biology" at bounding box center [194, 409] width 10 height 10
checkbox input "true"
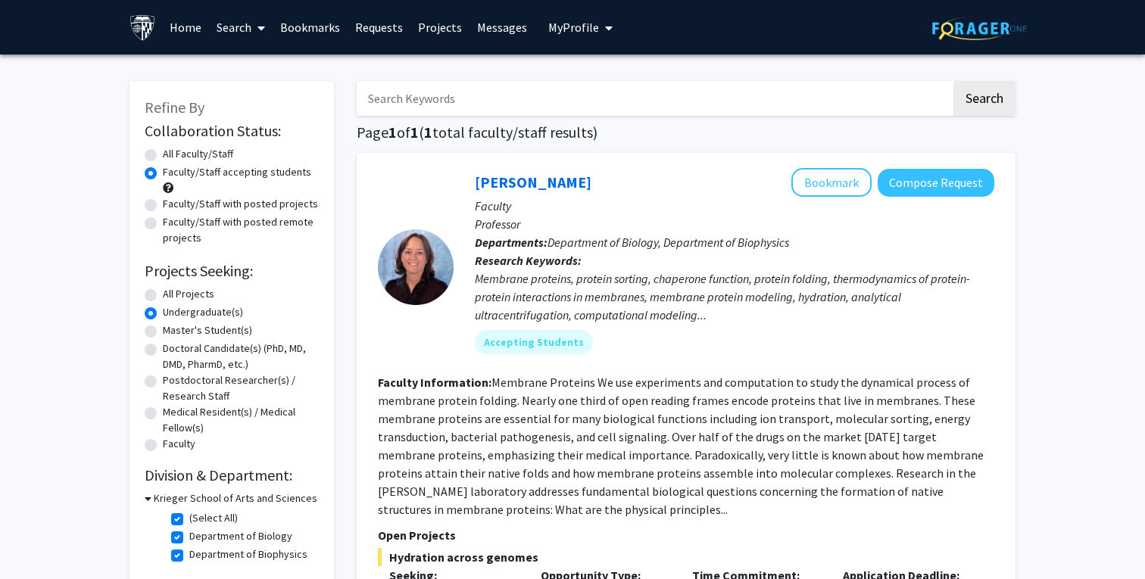
click at [189, 541] on label "Department of Biology" at bounding box center [240, 537] width 103 height 16
click at [189, 538] on input "Department of Biology" at bounding box center [194, 534] width 10 height 10
checkbox input "false"
checkbox input "true"
click at [189, 555] on label "Department of Biophysics" at bounding box center [248, 555] width 118 height 16
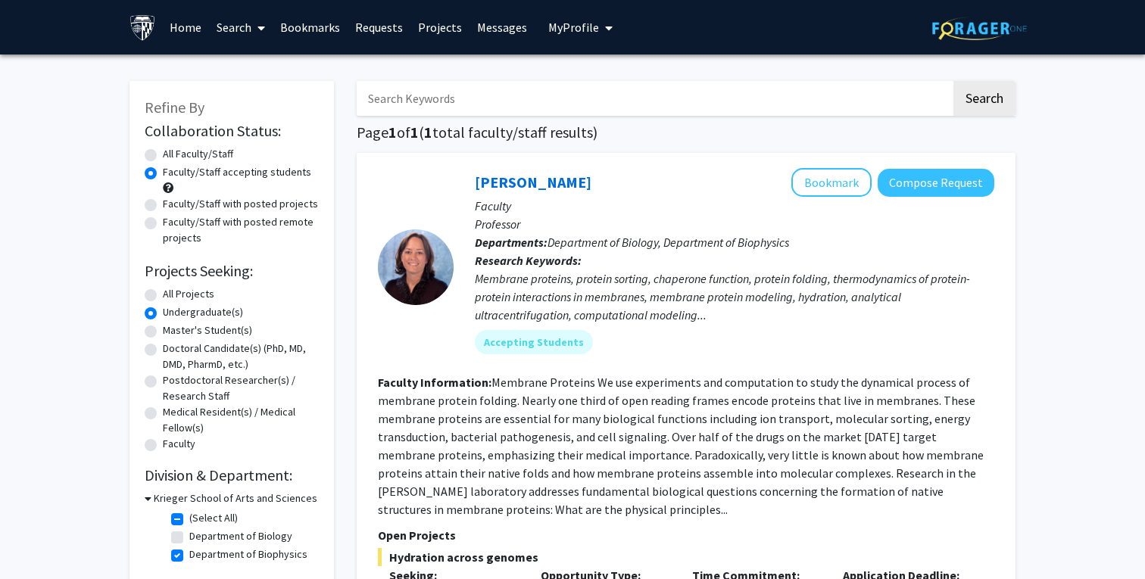
click at [189, 555] on input "Department of Biophysics" at bounding box center [194, 552] width 10 height 10
checkbox input "false"
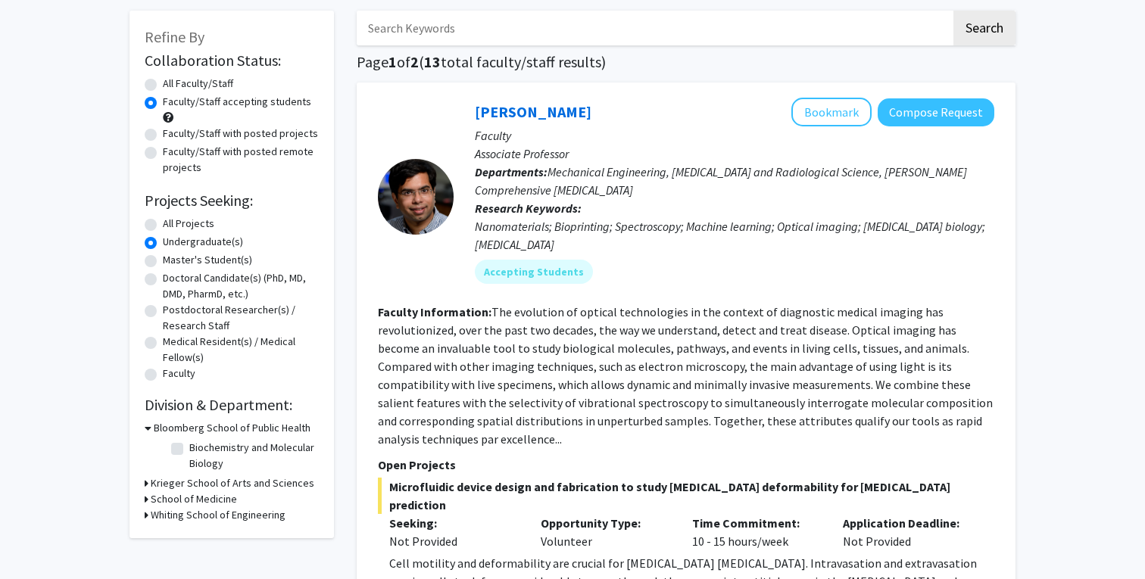
scroll to position [88, 0]
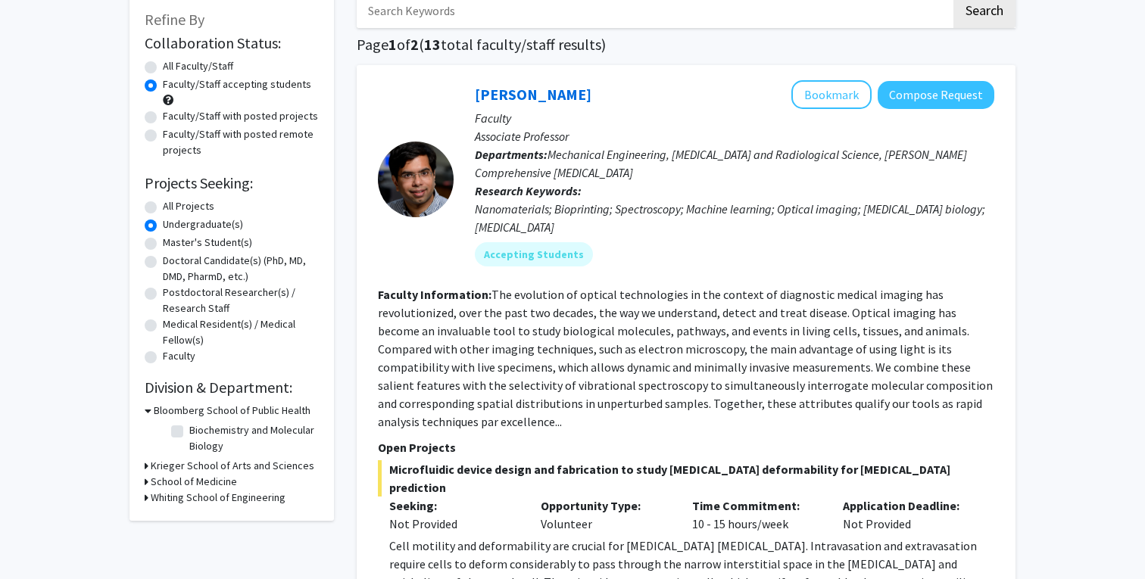
click at [183, 436] on fg-checkbox "Biochemistry and Molecular Biology Biochemistry and Molecular Biology" at bounding box center [243, 439] width 144 height 32
click at [189, 435] on label "Biochemistry and Molecular Biology" at bounding box center [252, 439] width 126 height 32
click at [189, 432] on input "Biochemistry and Molecular Biology" at bounding box center [194, 428] width 10 height 10
checkbox input "true"
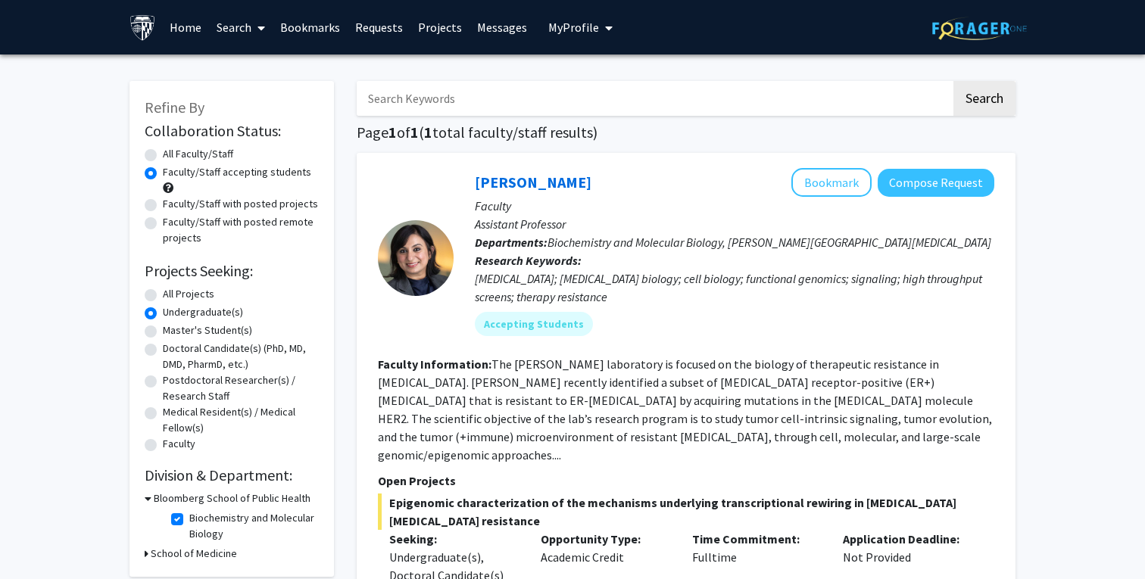
click at [176, 435] on label "Medical Resident(s) / Medical Fellow(s)" at bounding box center [241, 420] width 156 height 32
click at [173, 414] on input "Medical Resident(s) / Medical Fellow(s)" at bounding box center [168, 409] width 10 height 10
radio input "true"
click at [241, 30] on link "Search" at bounding box center [241, 27] width 64 height 53
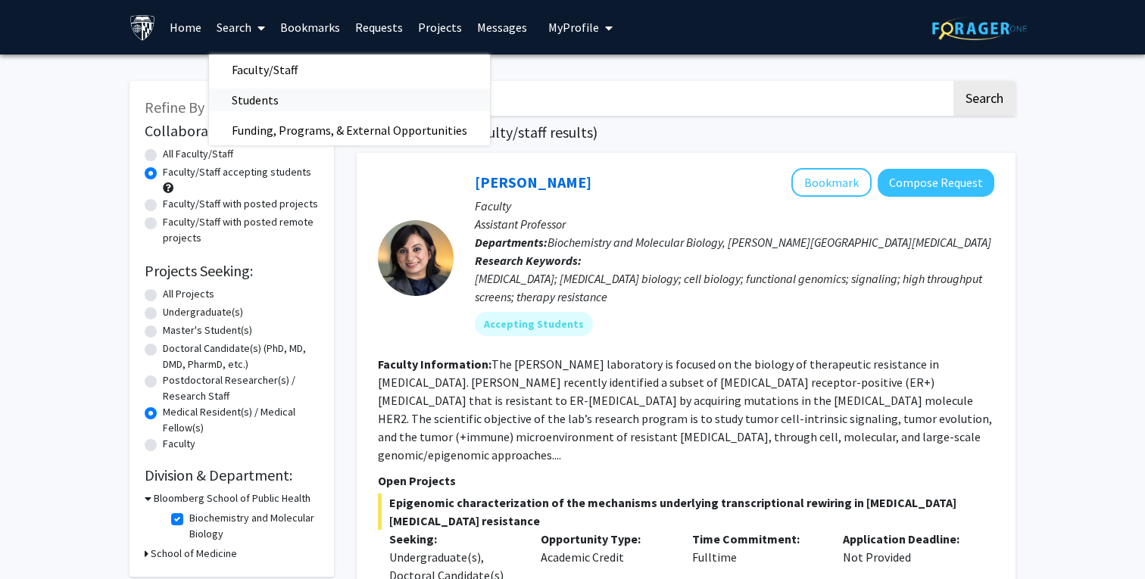
click at [261, 105] on span "Students" at bounding box center [255, 100] width 92 height 30
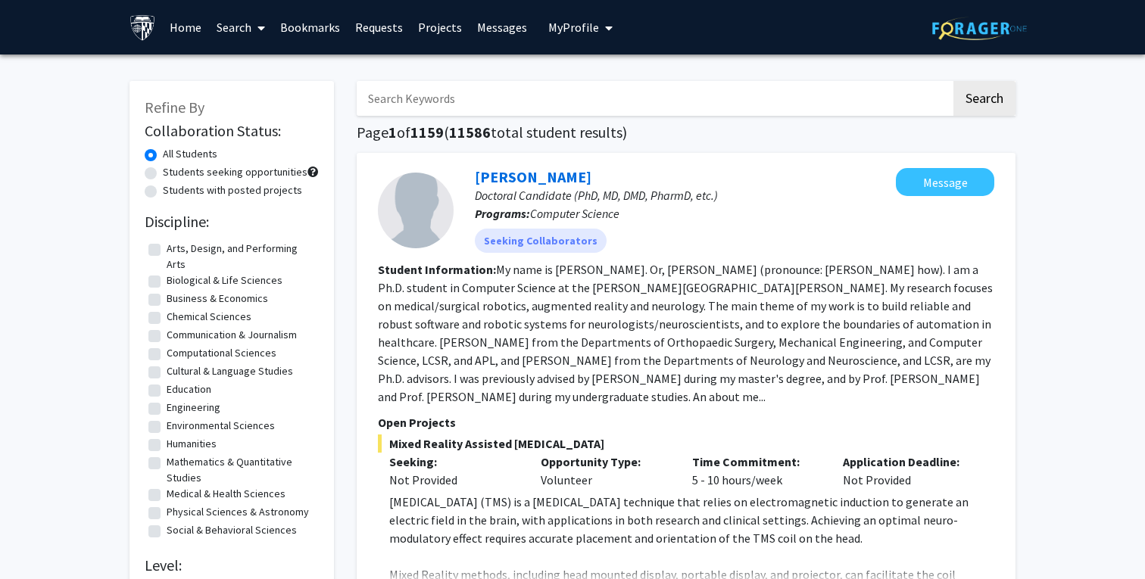
click at [238, 44] on link "Search" at bounding box center [241, 27] width 64 height 53
